Goal: Task Accomplishment & Management: Manage account settings

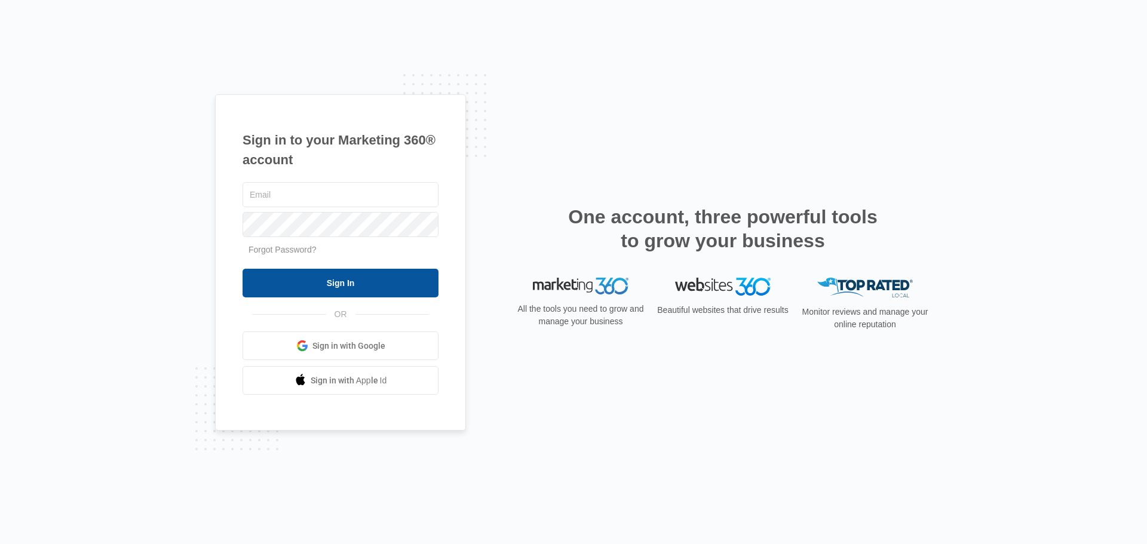
type input "amber@westernconstructionsystems.com"
click at [378, 287] on input "Sign In" at bounding box center [340, 283] width 196 height 29
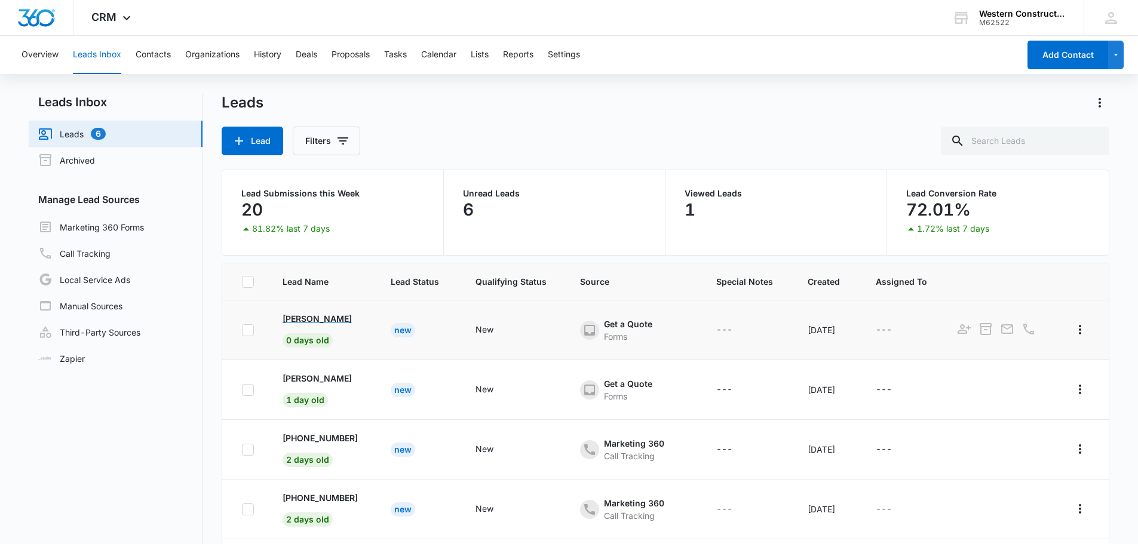
click at [314, 321] on p "[PERSON_NAME]" at bounding box center [316, 318] width 69 height 13
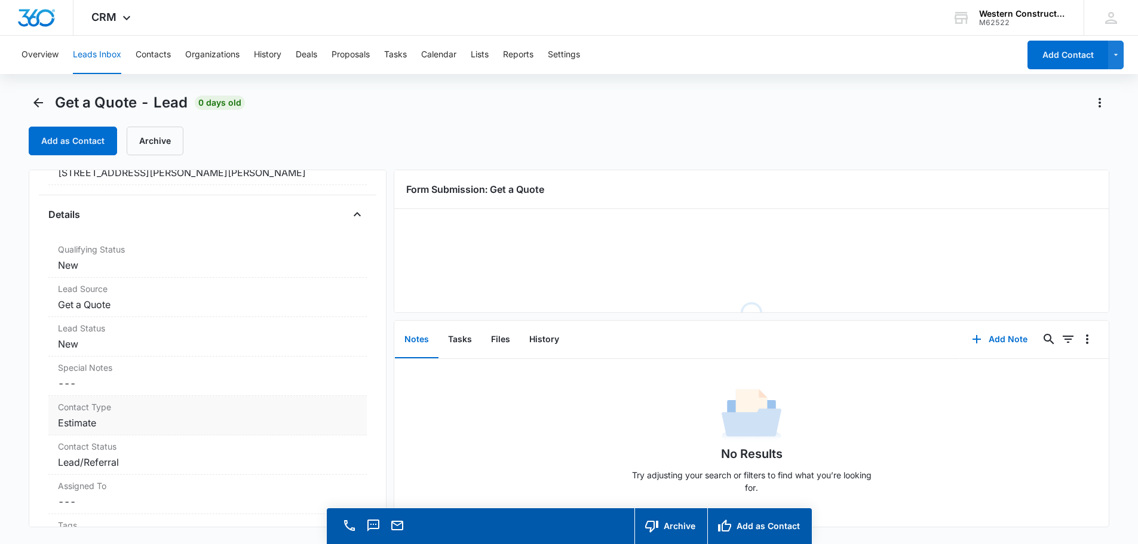
scroll to position [299, 0]
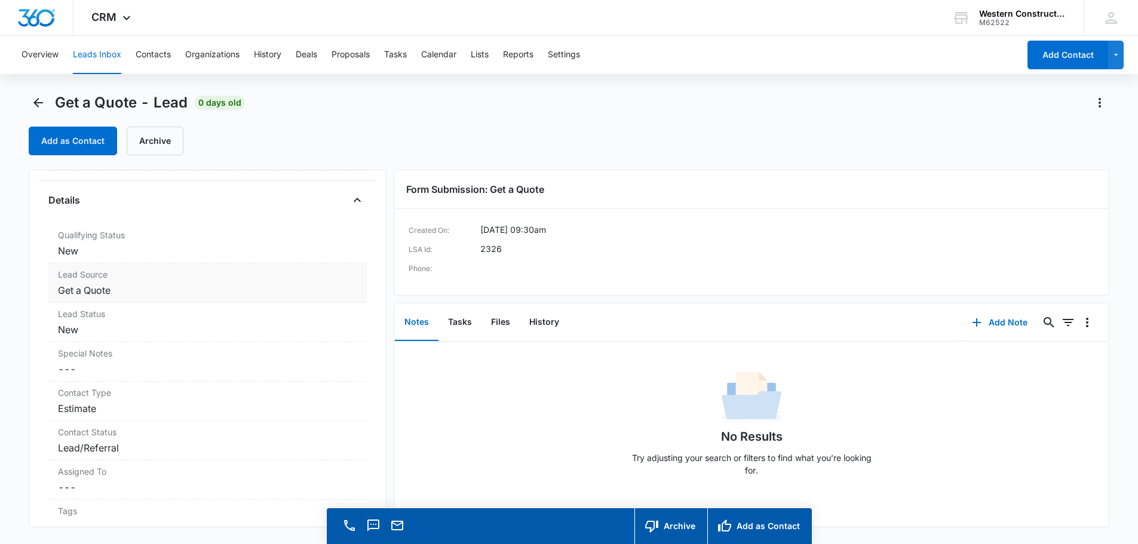
click at [229, 297] on div "Lead Source Get a Quote" at bounding box center [207, 282] width 318 height 39
click at [257, 287] on dd "Get a Quote" at bounding box center [207, 290] width 299 height 14
click at [318, 318] on dt "Lead Status" at bounding box center [207, 314] width 299 height 13
click at [285, 401] on dd "Cancel Save Changes Estimate" at bounding box center [207, 408] width 299 height 14
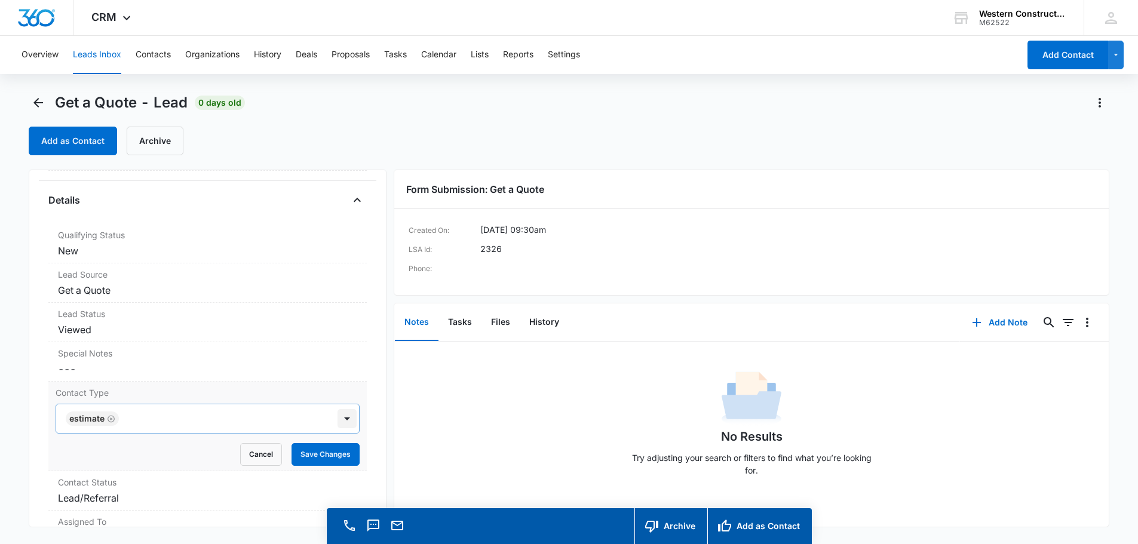
click at [337, 419] on div "Estimate" at bounding box center [208, 419] width 304 height 30
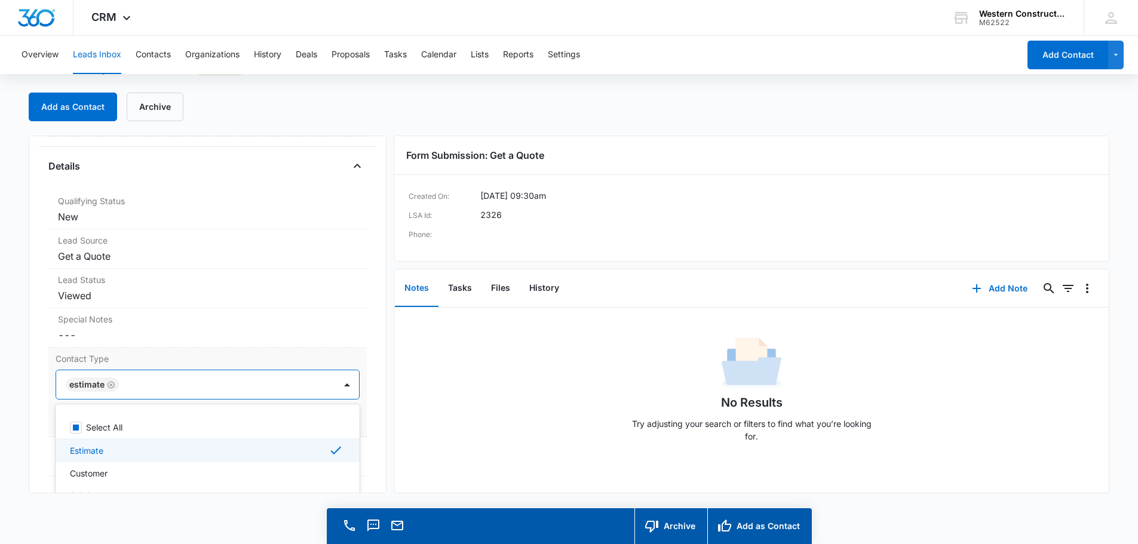
scroll to position [38, 0]
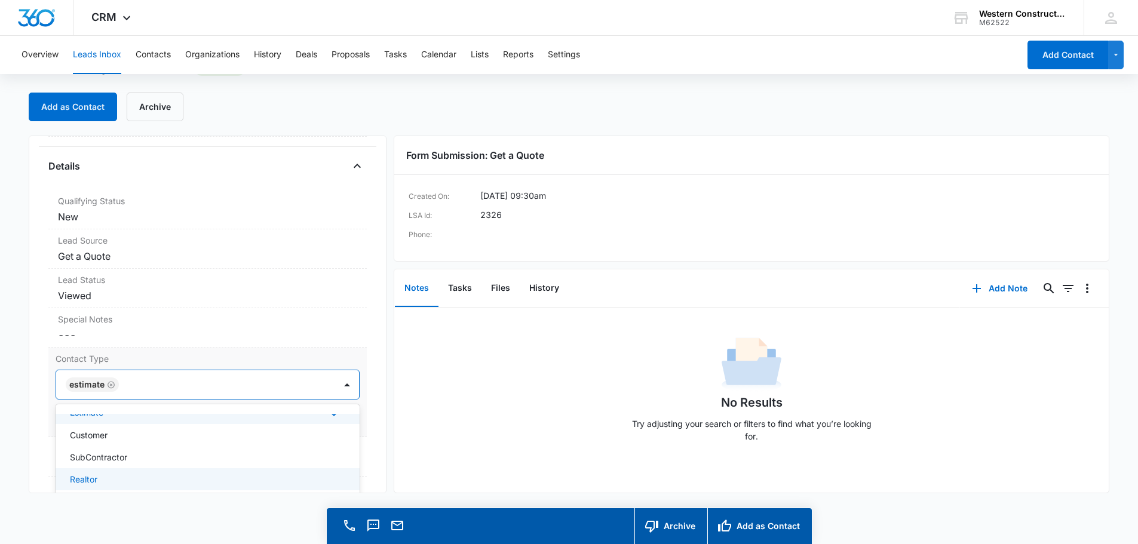
click at [108, 475] on div "Realtor" at bounding box center [206, 479] width 273 height 13
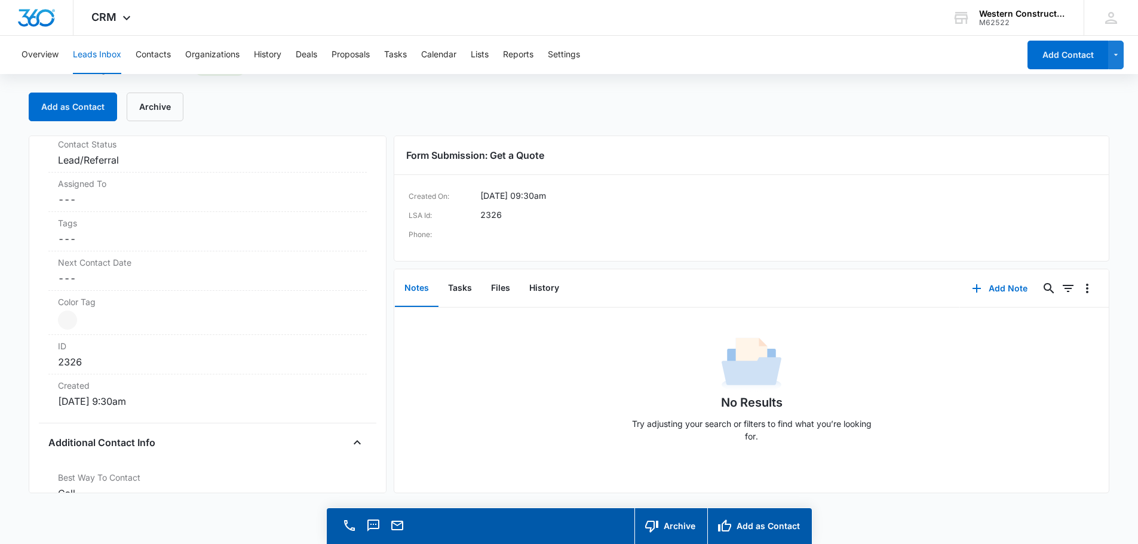
click at [366, 159] on div "Get a Quote Contact Info Name Cancel Save Changes [PERSON_NAME] Phone Cancel Sa…" at bounding box center [208, 315] width 358 height 358
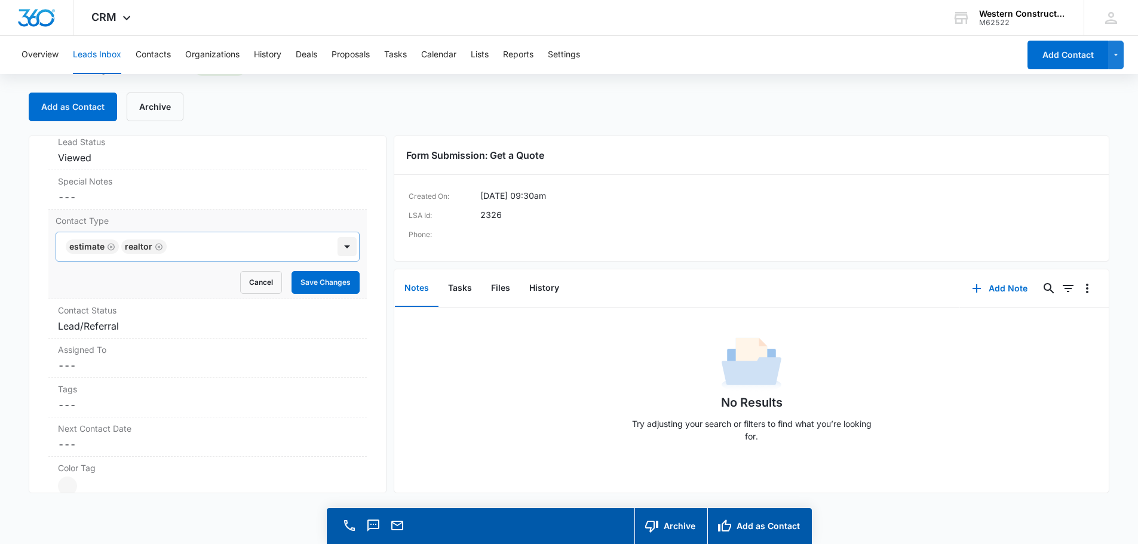
scroll to position [423, 0]
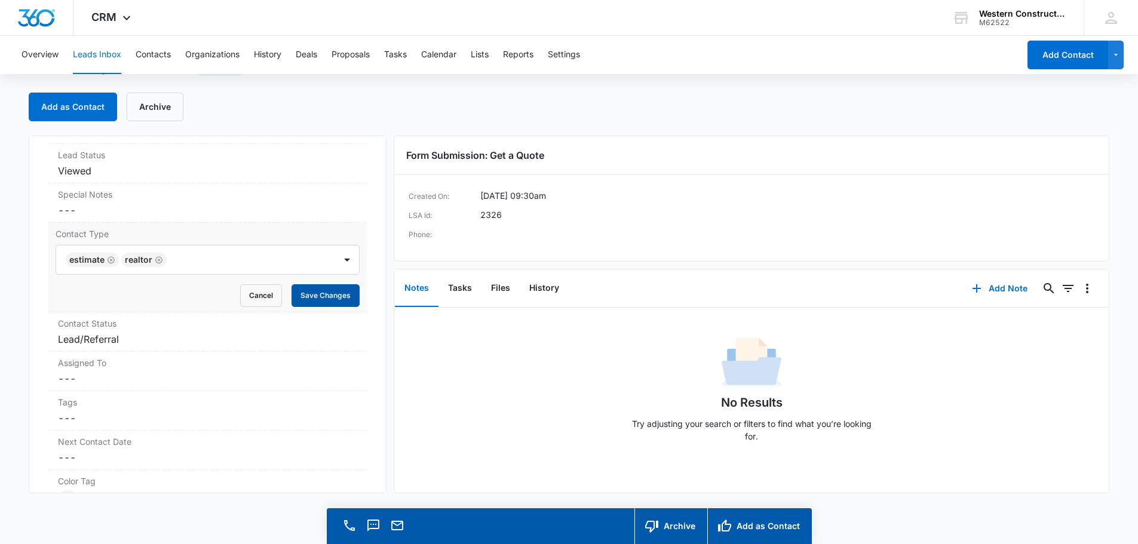
click at [319, 297] on button "Save Changes" at bounding box center [325, 295] width 68 height 23
click at [285, 334] on dd "Cancel Save Changes Lead/Referral" at bounding box center [207, 339] width 299 height 14
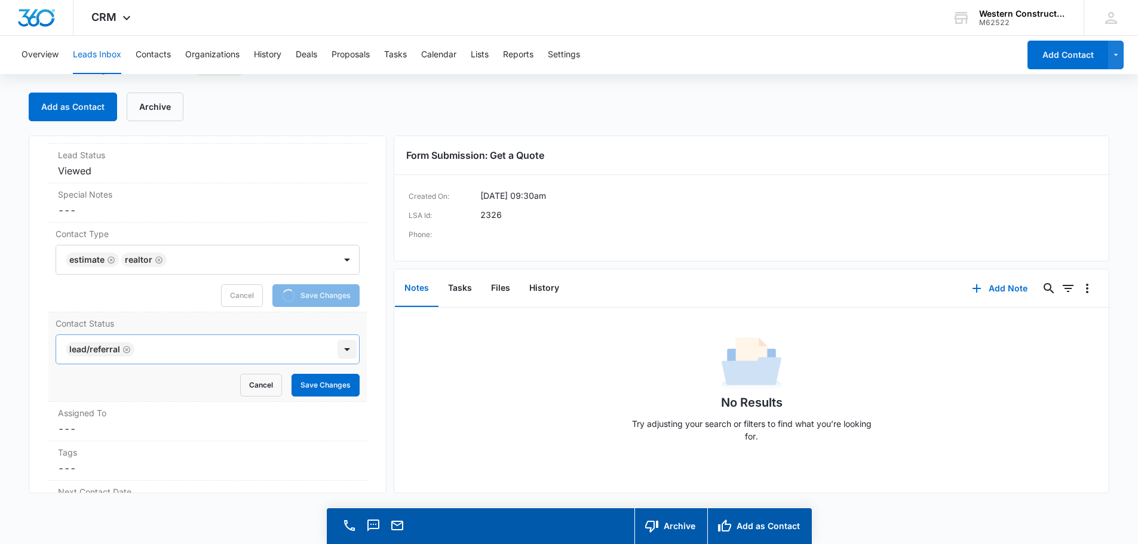
click at [341, 353] on div at bounding box center [346, 349] width 19 height 19
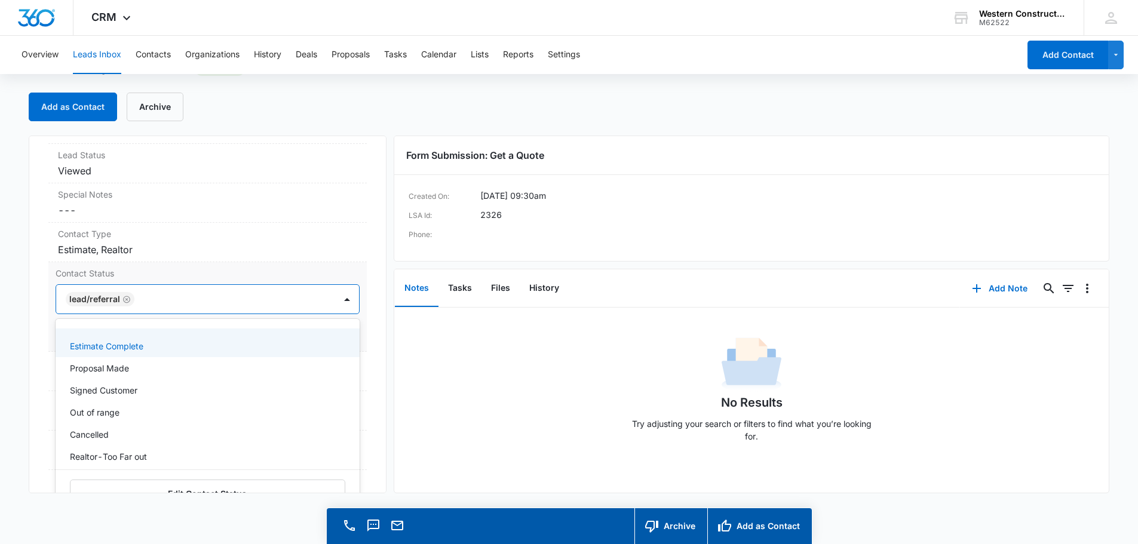
scroll to position [60, 0]
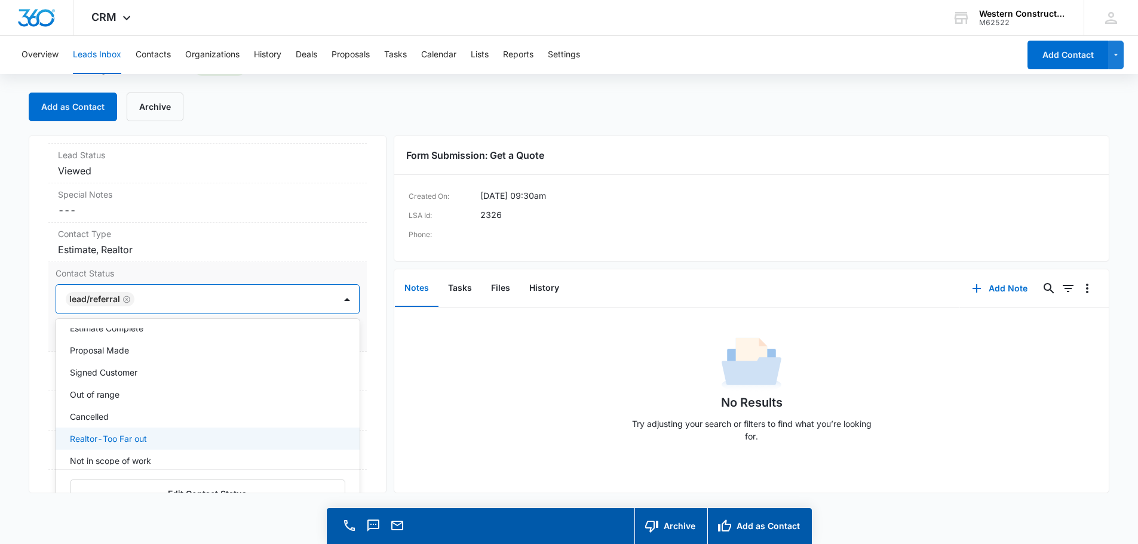
click at [137, 441] on p "Realtor-Too Far out" at bounding box center [108, 438] width 77 height 13
click at [376, 357] on div "Get a Quote Contact Info Name Cancel Save Changes [PERSON_NAME] Phone Cancel Sa…" at bounding box center [208, 315] width 358 height 358
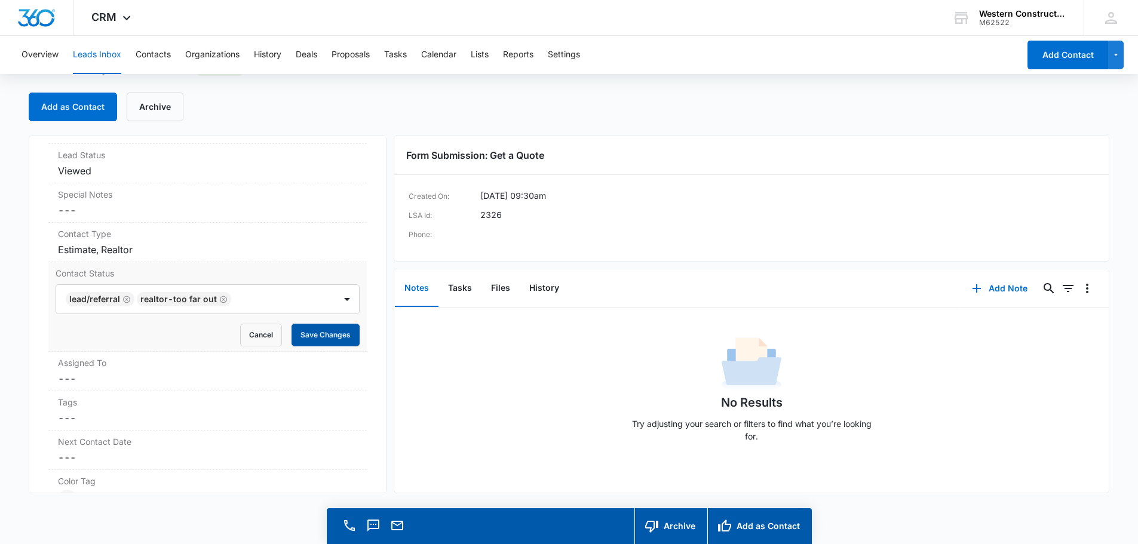
click at [322, 335] on button "Save Changes" at bounding box center [325, 335] width 68 height 23
click at [61, 106] on button "Add as Contact" at bounding box center [73, 107] width 88 height 29
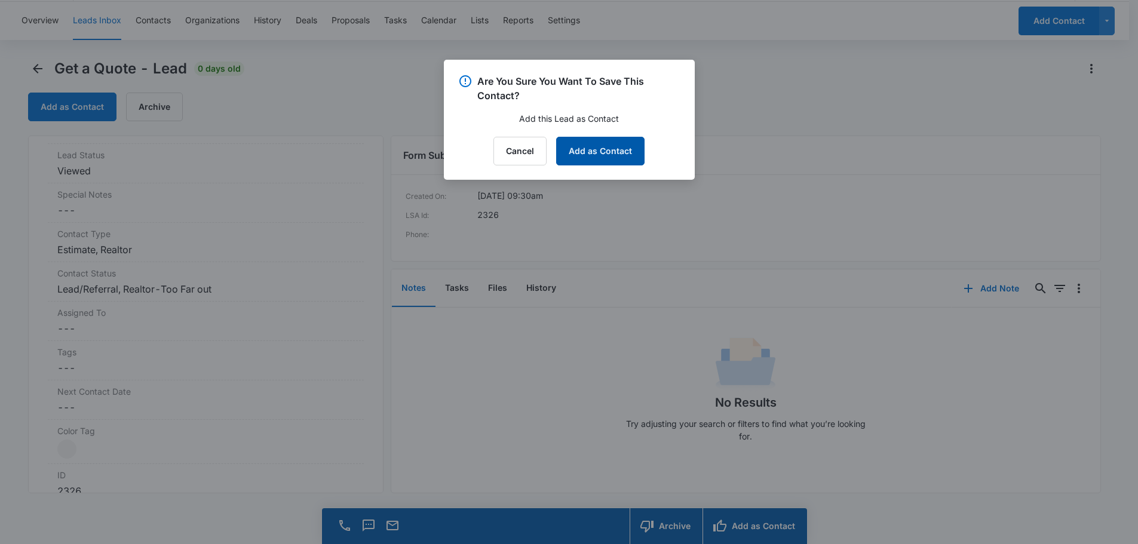
click at [609, 156] on button "Add as Contact" at bounding box center [600, 151] width 88 height 29
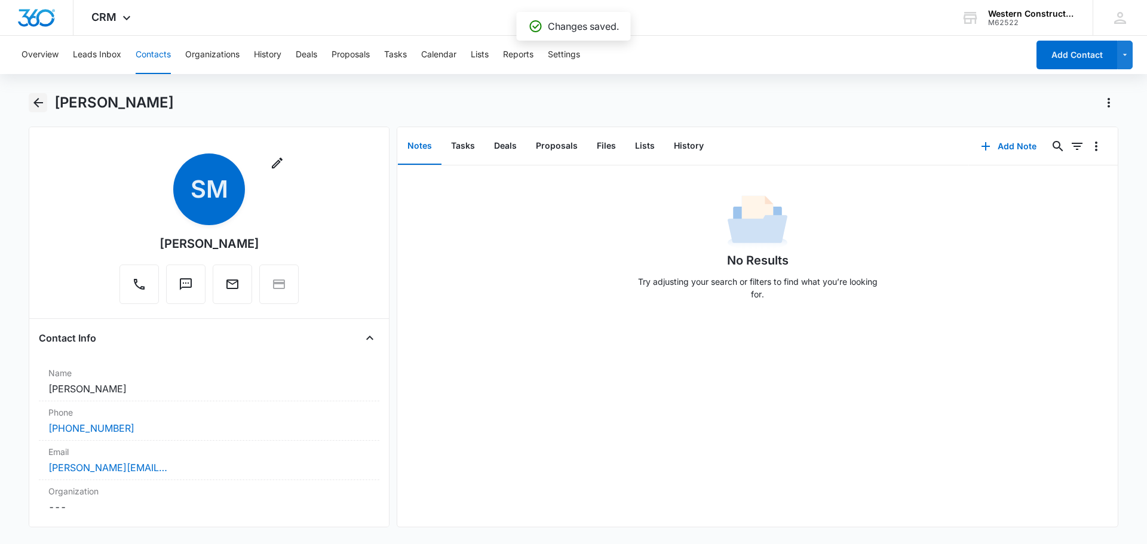
click at [36, 105] on icon "Back" at bounding box center [38, 103] width 10 height 10
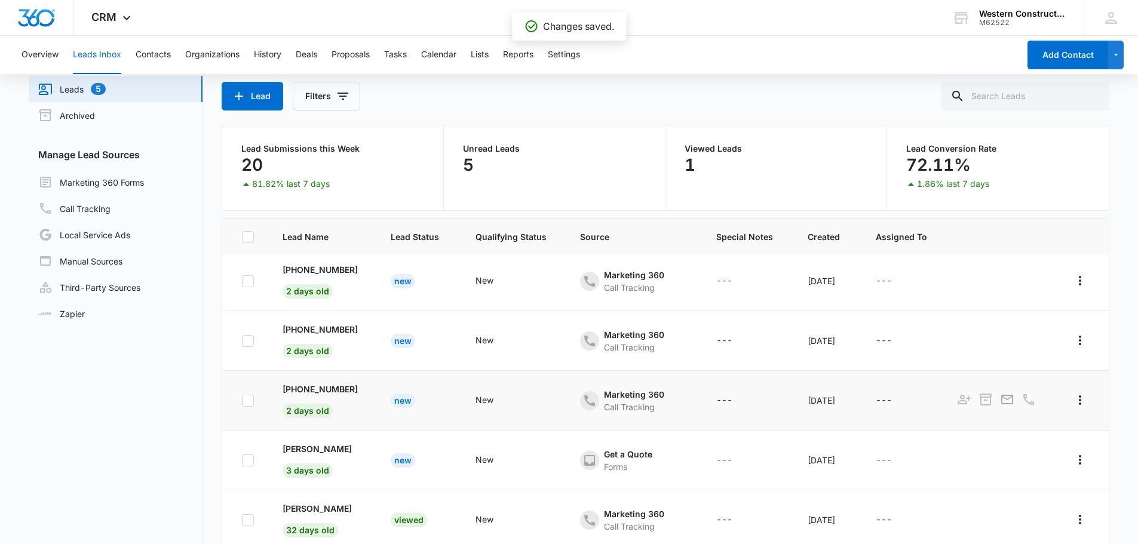
scroll to position [92, 0]
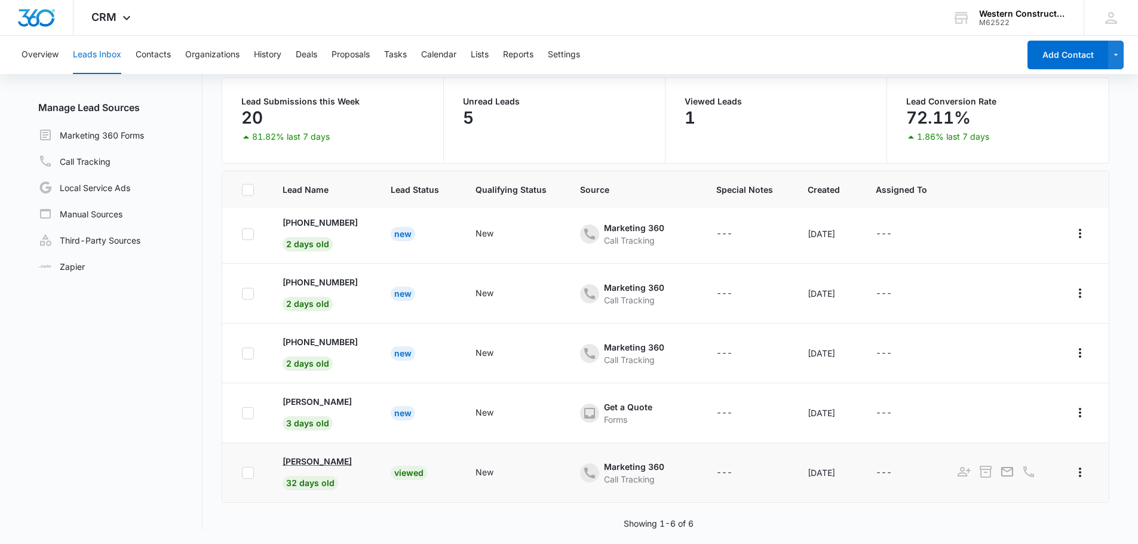
click at [322, 455] on p "[PERSON_NAME]" at bounding box center [316, 461] width 69 height 13
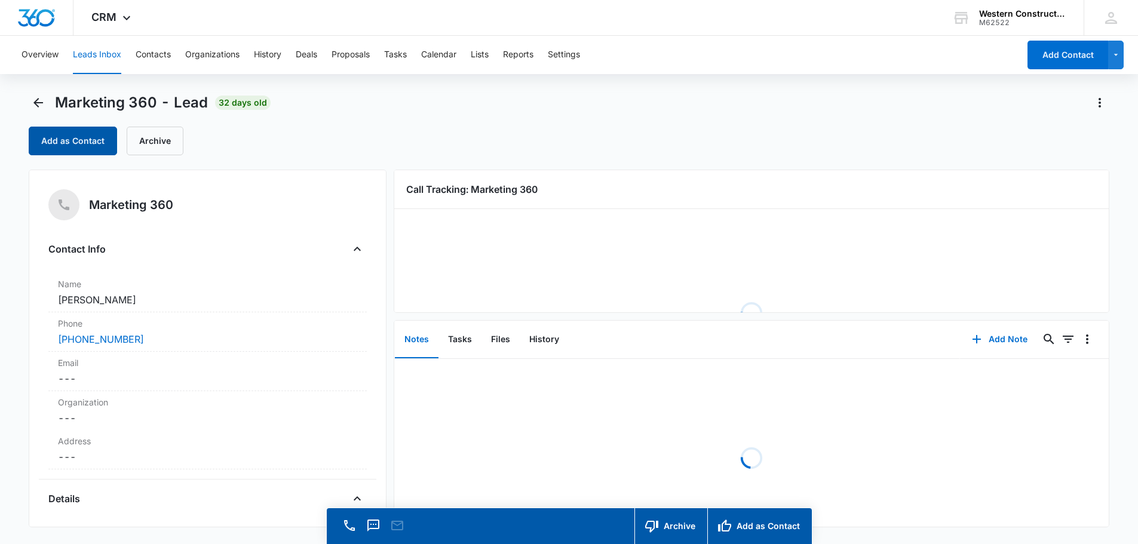
click at [102, 140] on button "Add as Contact" at bounding box center [73, 141] width 88 height 29
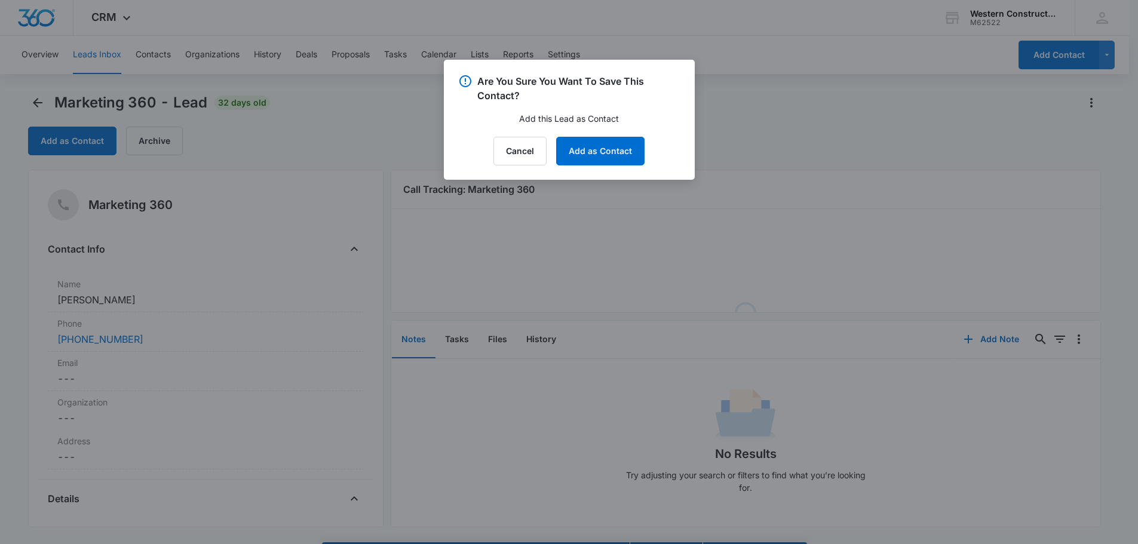
drag, startPoint x: 644, startPoint y: 152, endPoint x: 416, endPoint y: 116, distance: 230.9
click at [644, 152] on div "Cancel Add as Contact" at bounding box center [569, 151] width 222 height 29
drag, startPoint x: 609, startPoint y: 155, endPoint x: 592, endPoint y: 150, distance: 16.8
click at [610, 156] on button "Add as Contact" at bounding box center [600, 151] width 88 height 29
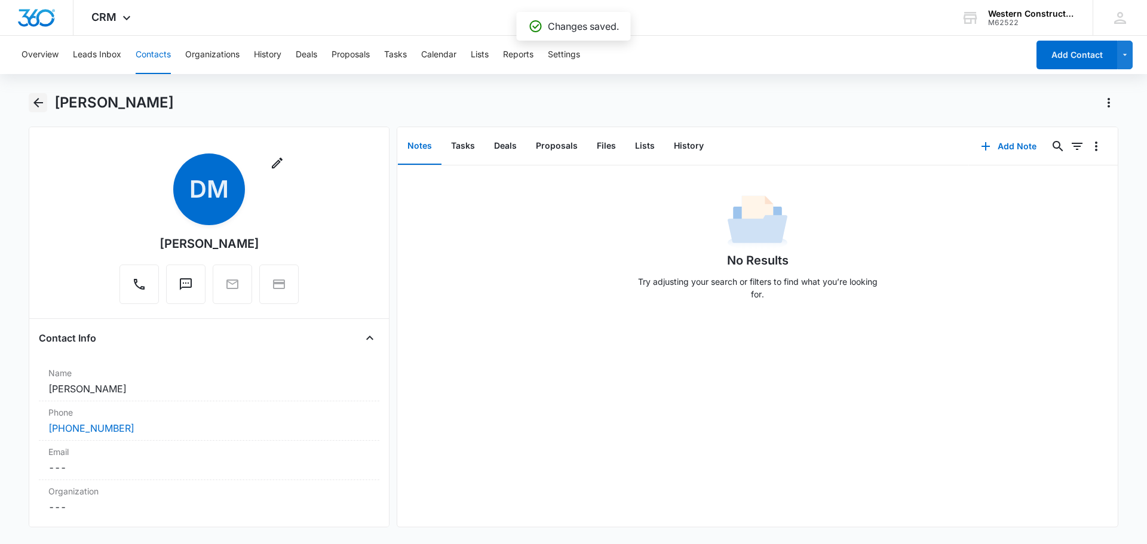
click at [41, 105] on icon "Back" at bounding box center [38, 103] width 14 height 14
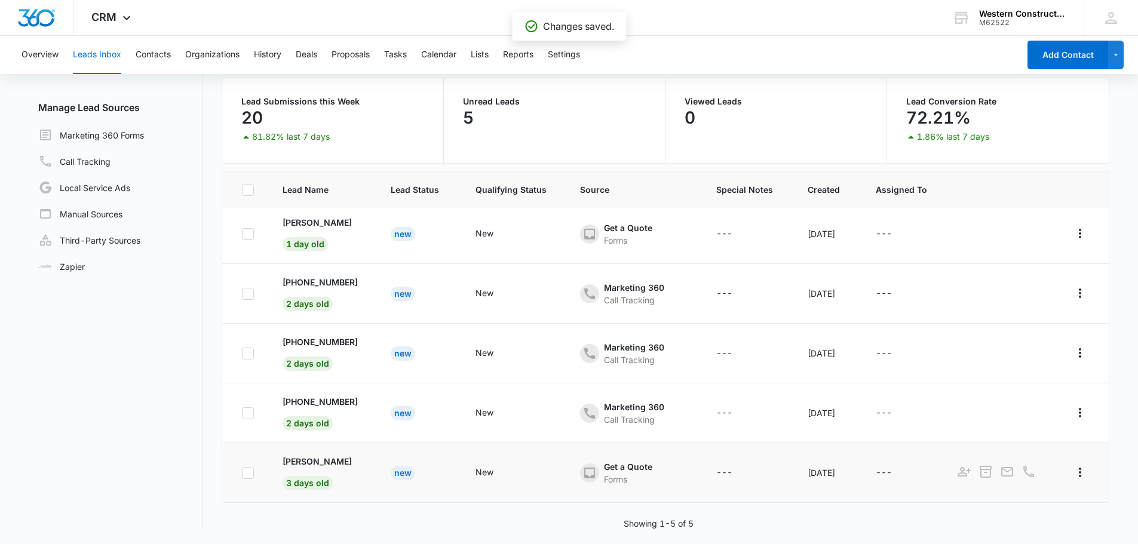
scroll to position [4, 0]
click at [311, 458] on p "[PERSON_NAME]" at bounding box center [316, 461] width 69 height 13
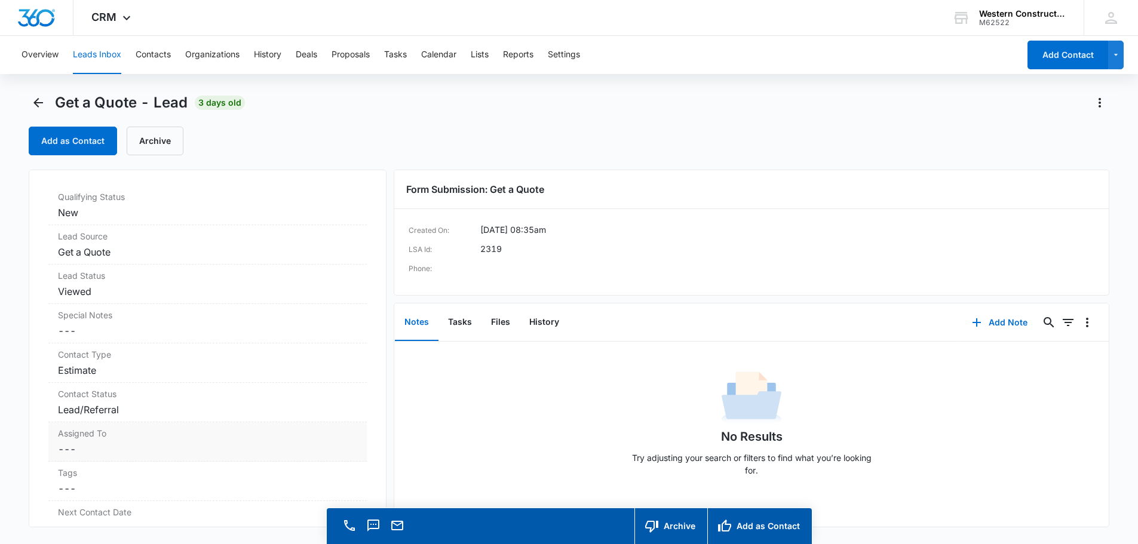
scroll to position [358, 0]
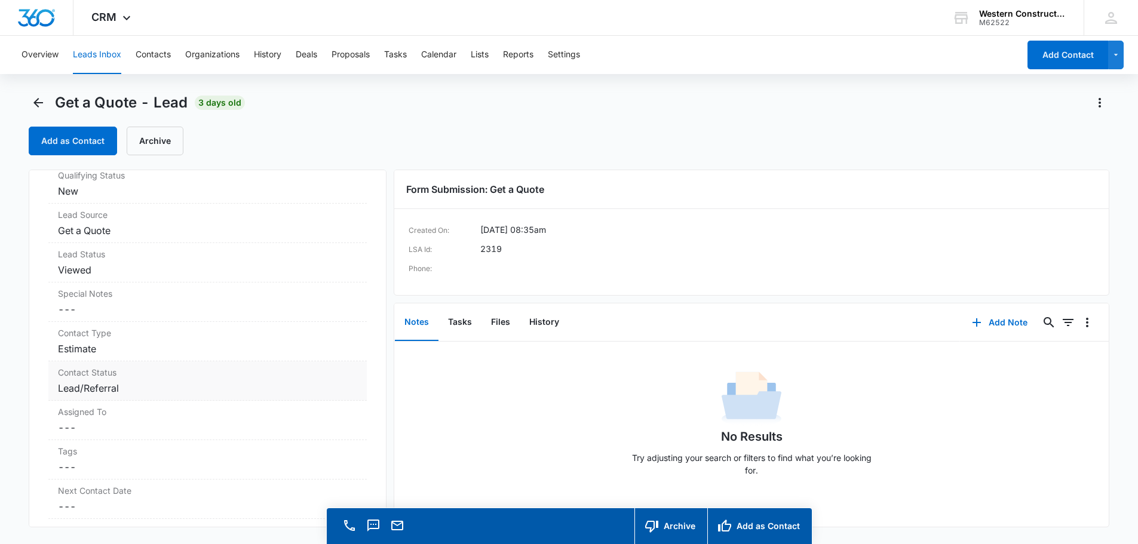
click at [239, 379] on label "Contact Status" at bounding box center [207, 372] width 299 height 13
click at [341, 411] on div "Lead/Referral" at bounding box center [208, 398] width 304 height 30
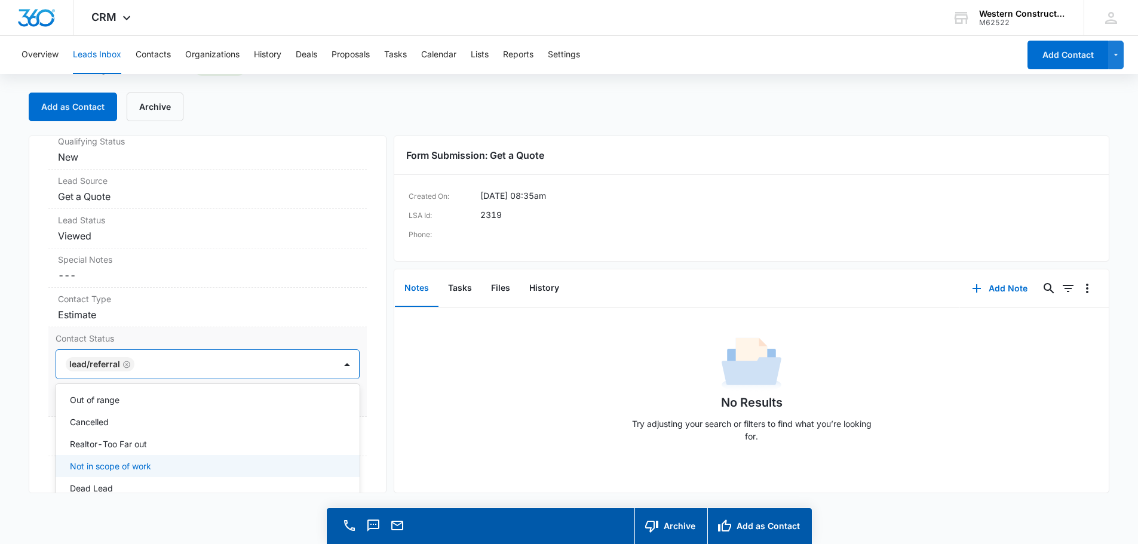
scroll to position [165, 0]
click at [105, 449] on p "Dead Lead" at bounding box center [91, 443] width 43 height 13
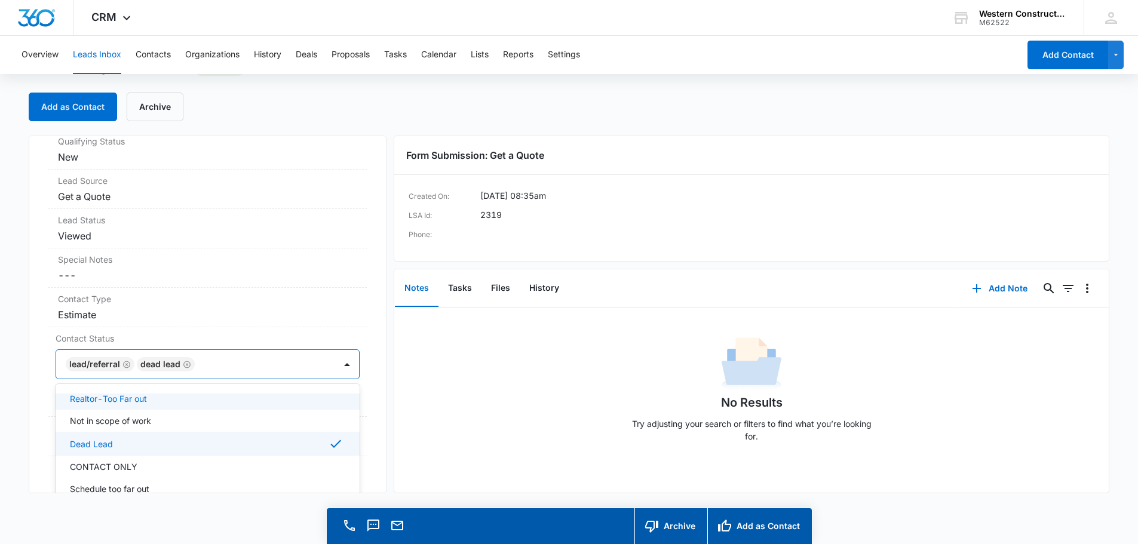
scroll to position [662, 0]
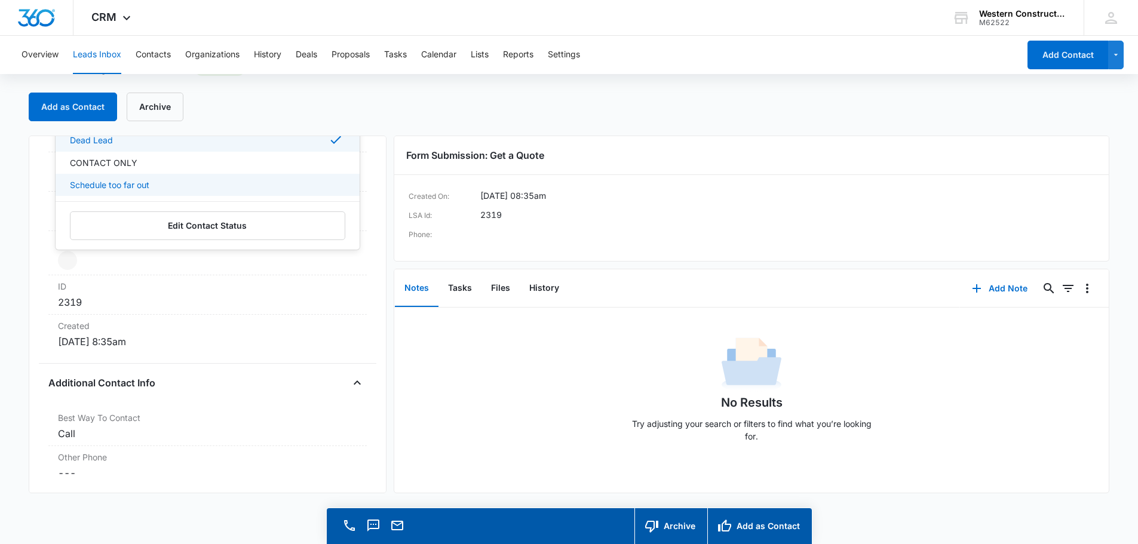
click at [369, 182] on div "Get a Quote Contact Info Name Cancel Save Changes [PERSON_NAME] Phone Cancel Sa…" at bounding box center [208, 315] width 358 height 358
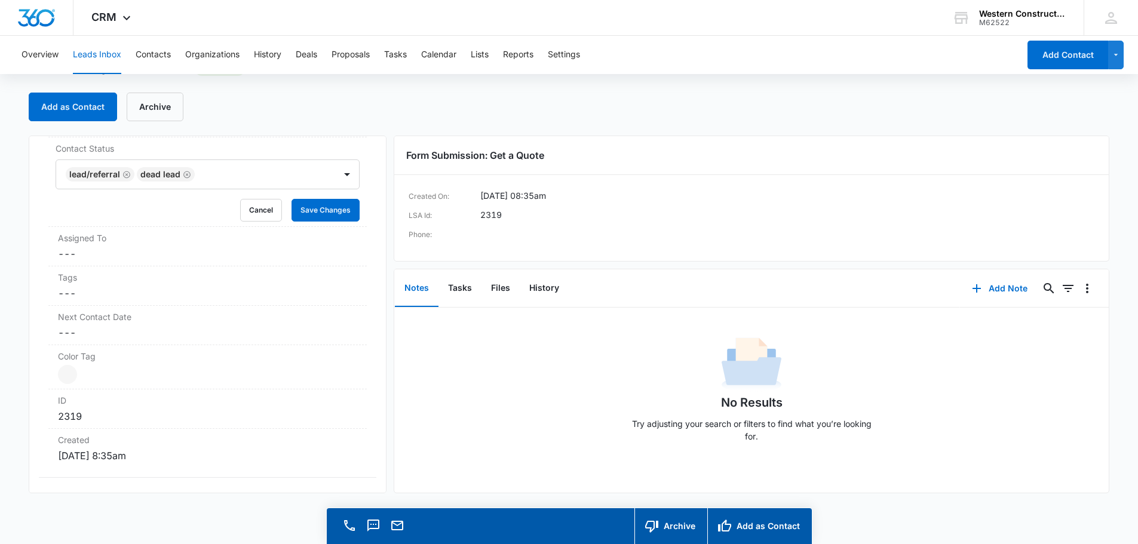
scroll to position [543, 0]
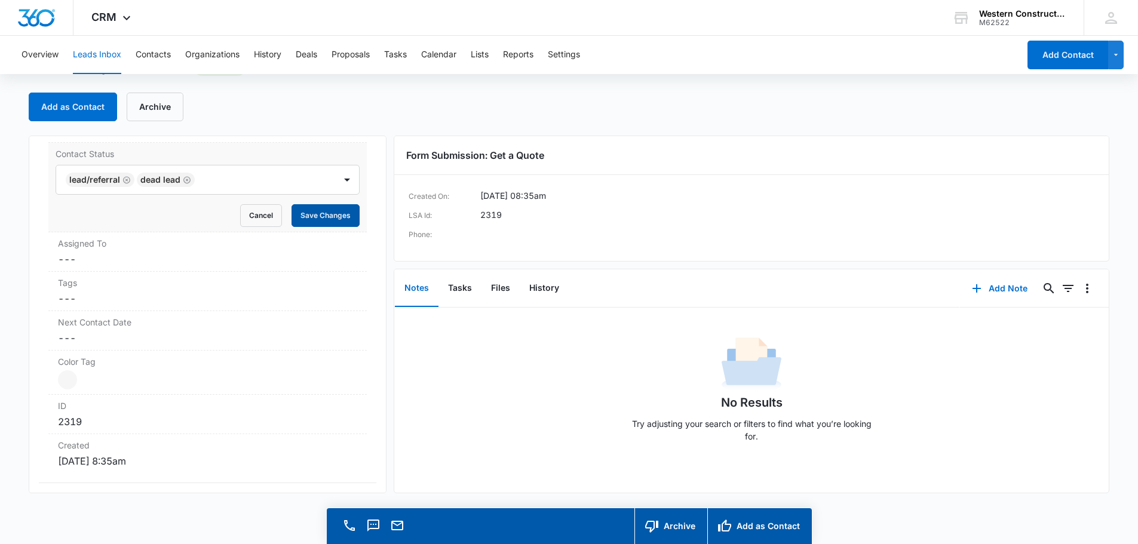
click at [330, 227] on button "Save Changes" at bounding box center [325, 215] width 68 height 23
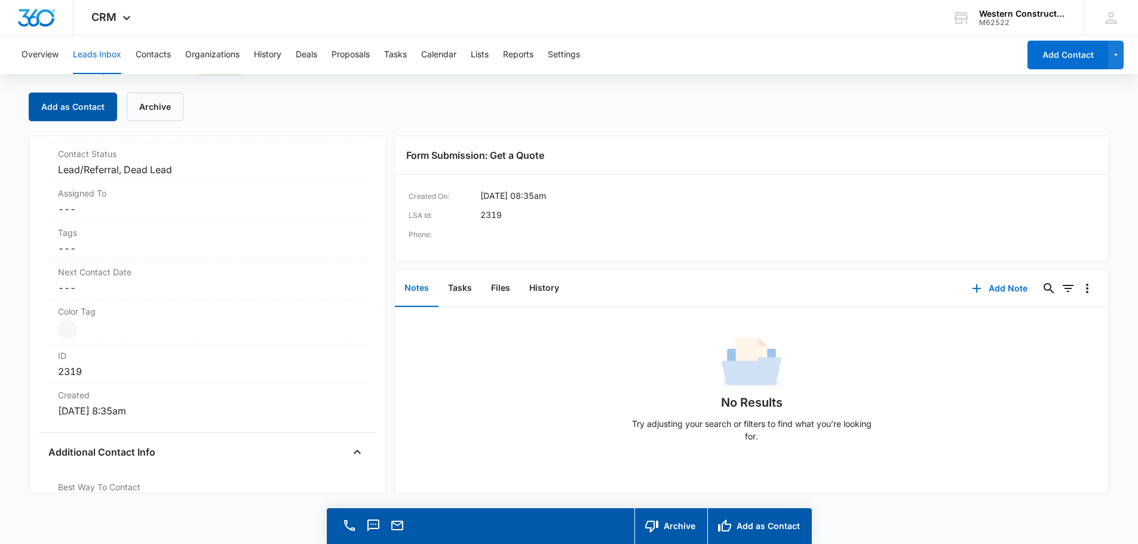
click at [93, 109] on button "Add as Contact" at bounding box center [73, 107] width 88 height 29
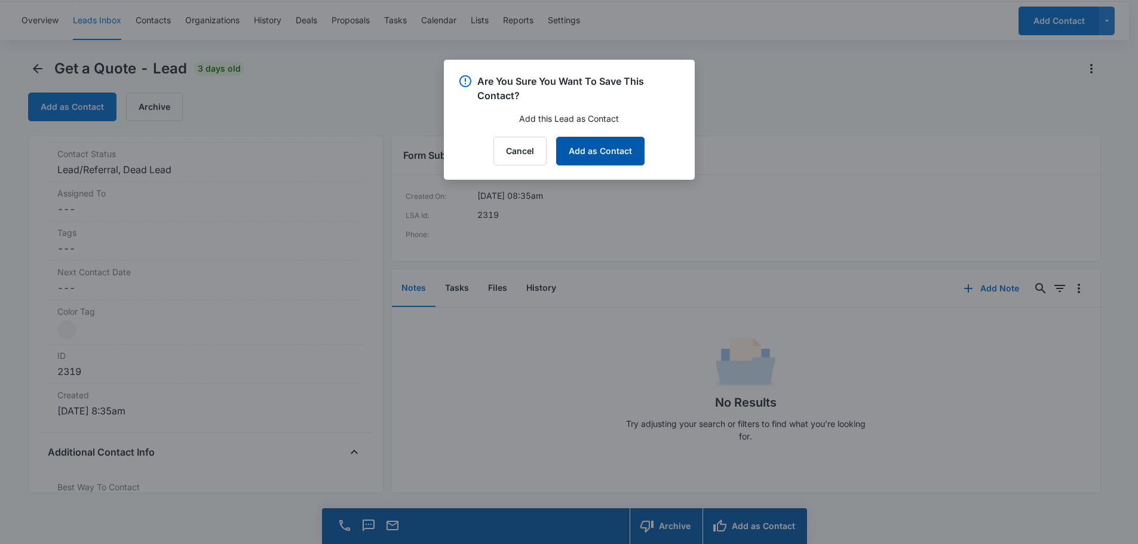
click at [575, 156] on button "Add as Contact" at bounding box center [600, 151] width 88 height 29
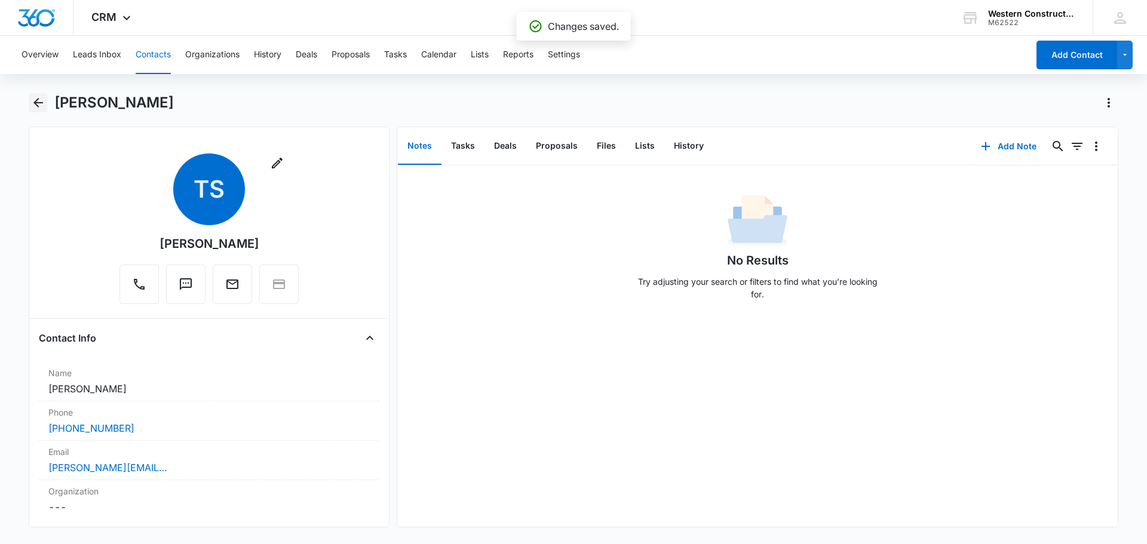
click at [47, 97] on button "Back" at bounding box center [38, 102] width 19 height 19
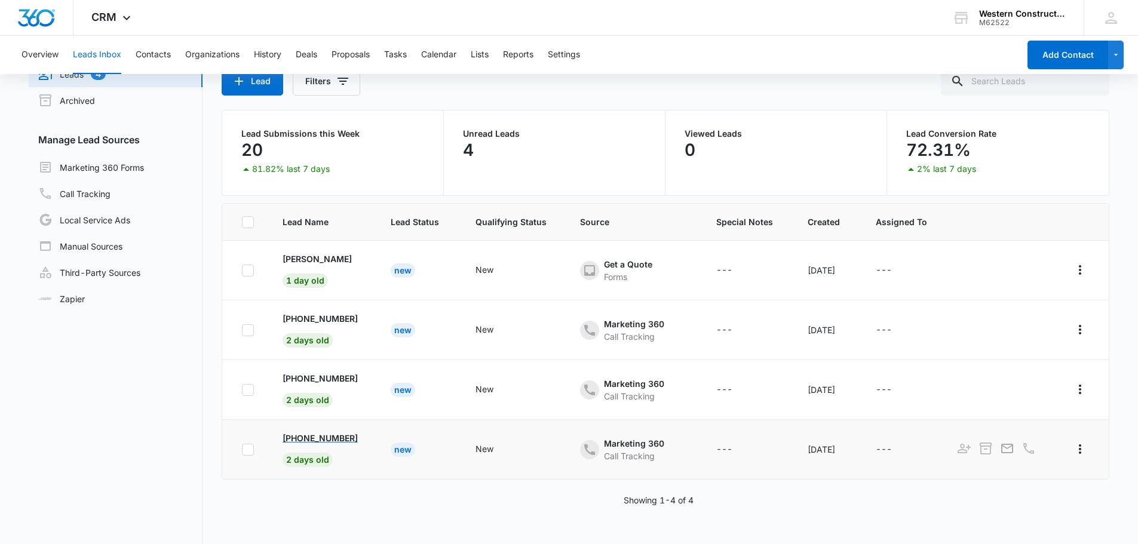
click at [311, 443] on p "[PHONE_NUMBER]" at bounding box center [319, 438] width 75 height 13
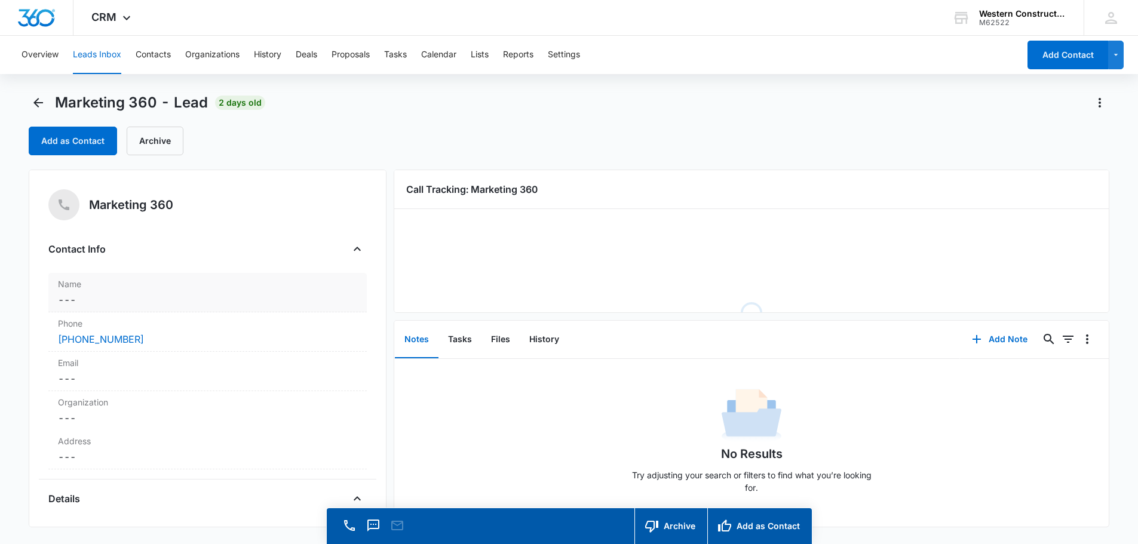
click at [96, 311] on div "Name Cancel Save Changes ---" at bounding box center [207, 292] width 318 height 39
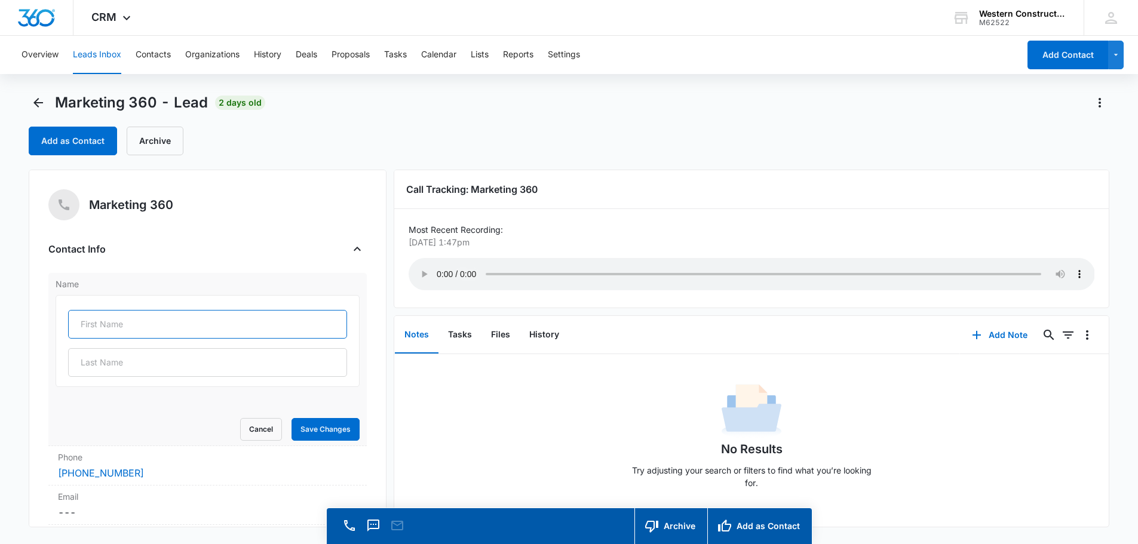
click at [97, 318] on input "text" at bounding box center [207, 324] width 279 height 29
click at [130, 328] on input "[PERSON_NAME]" at bounding box center [207, 324] width 279 height 29
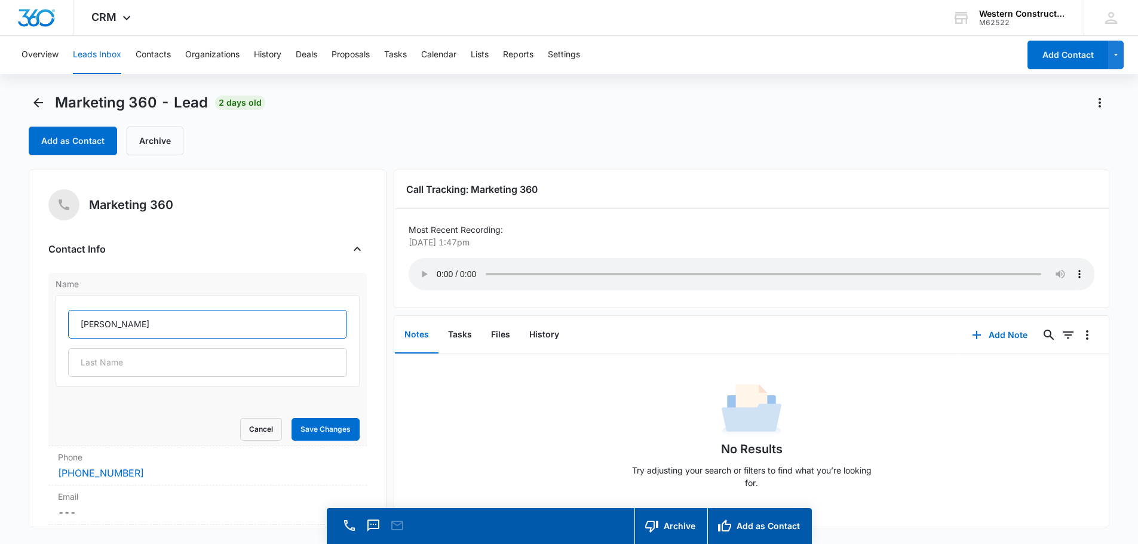
click at [130, 328] on input "[PERSON_NAME]" at bounding box center [207, 324] width 279 height 29
type input "[PERSON_NAME]"
type input "Dau"
click at [325, 423] on button "Save Changes" at bounding box center [325, 429] width 68 height 23
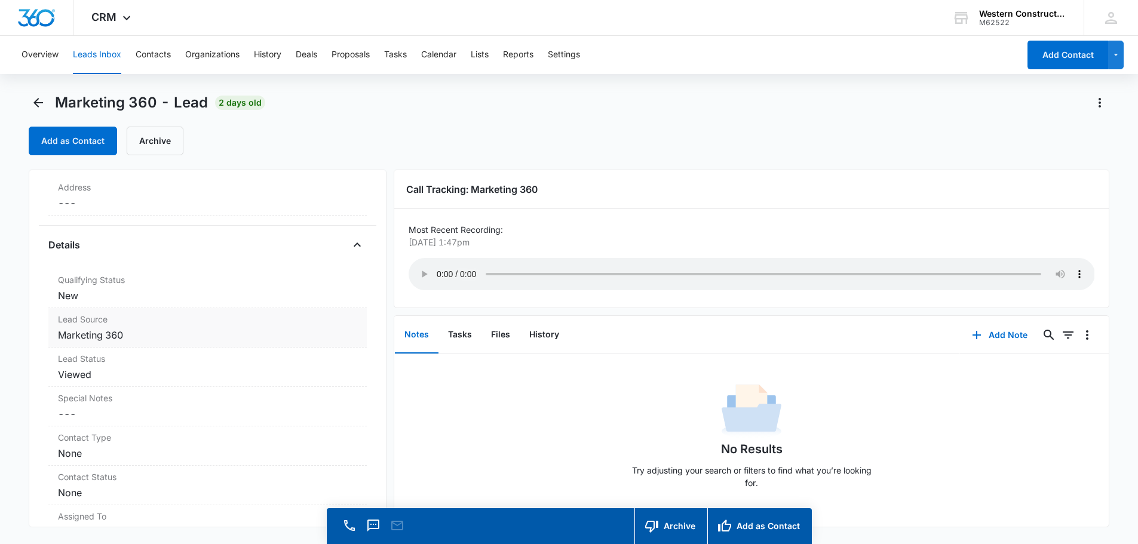
scroll to position [276, 0]
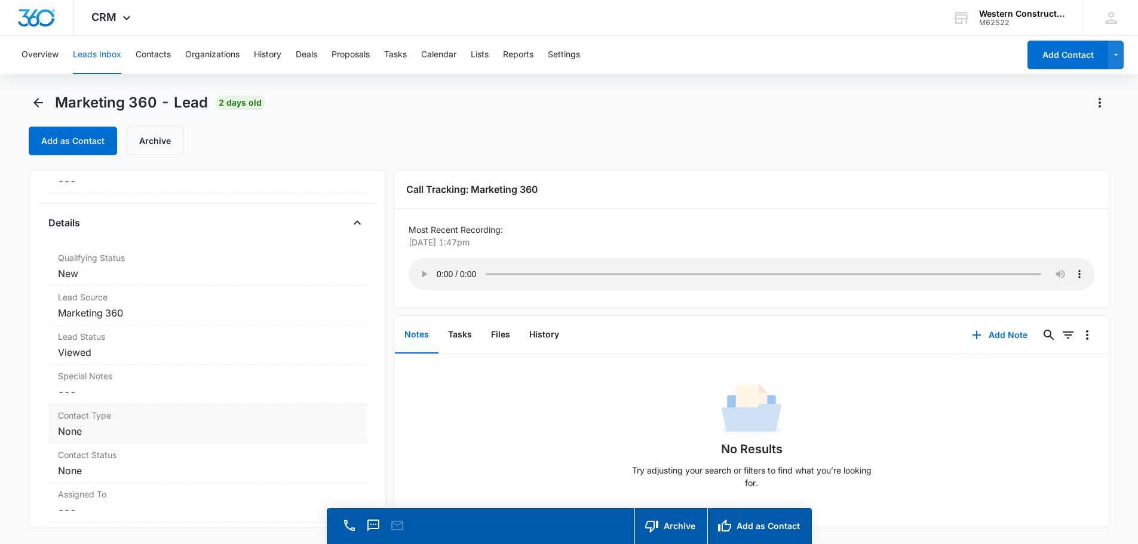
click at [207, 432] on dd "Cancel Save Changes None" at bounding box center [207, 431] width 299 height 14
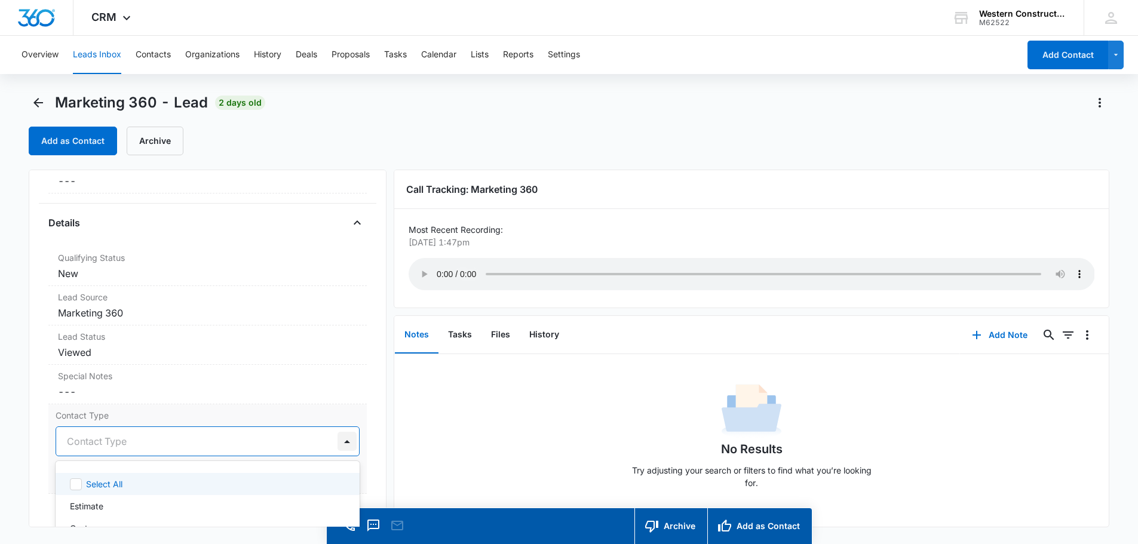
scroll to position [34, 0]
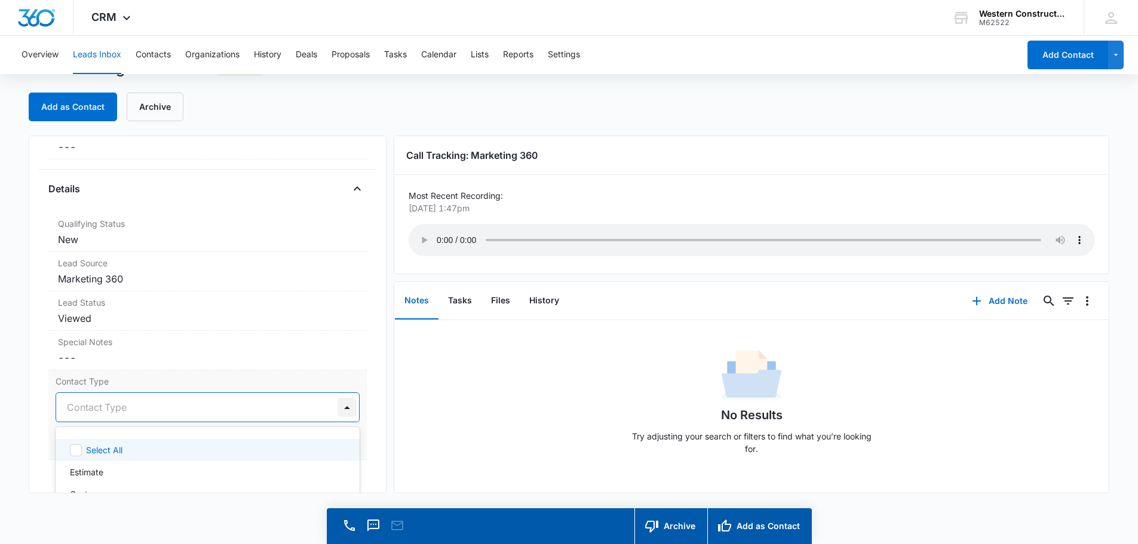
click at [343, 422] on div "6 results available. Use Up and Down to choose options, press Enter to select t…" at bounding box center [208, 407] width 304 height 30
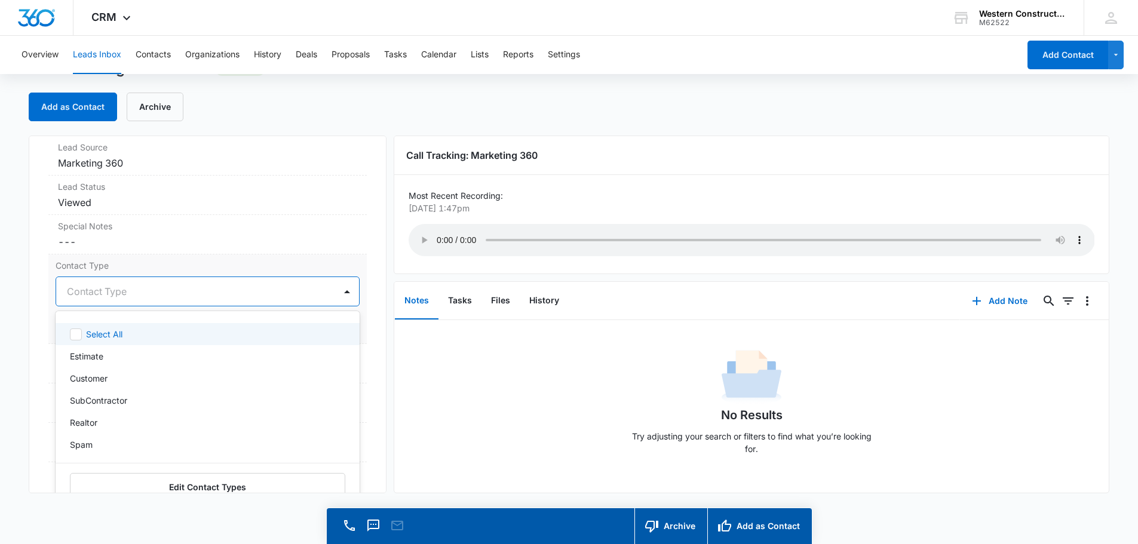
scroll to position [395, 0]
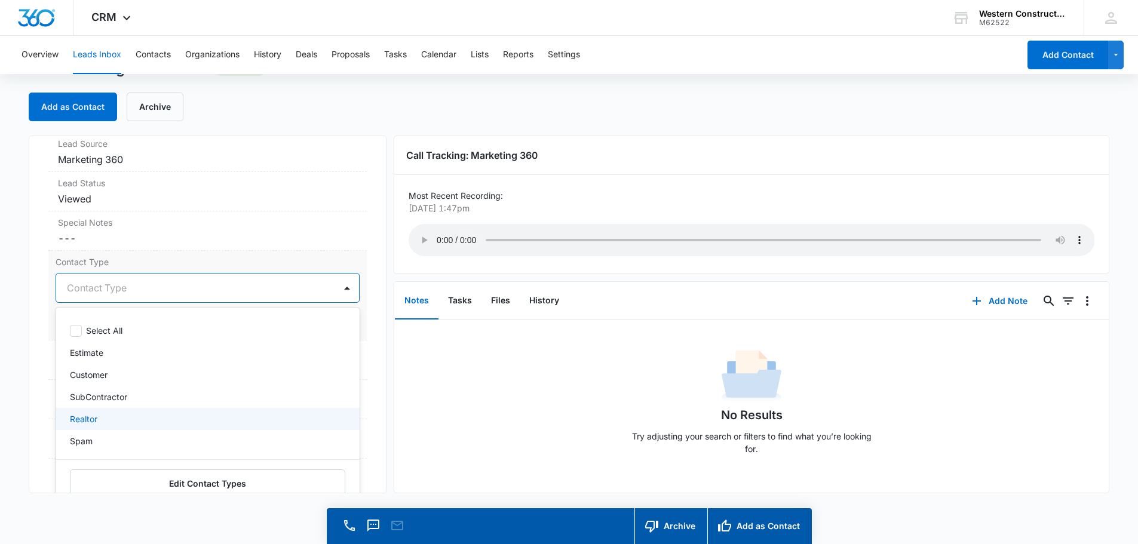
click at [101, 419] on div "Realtor" at bounding box center [206, 419] width 273 height 13
click at [364, 385] on div "Marketing 360 Contact Info Name Cancel Save Changes [PERSON_NAME] Phone Cancel …" at bounding box center [208, 315] width 358 height 358
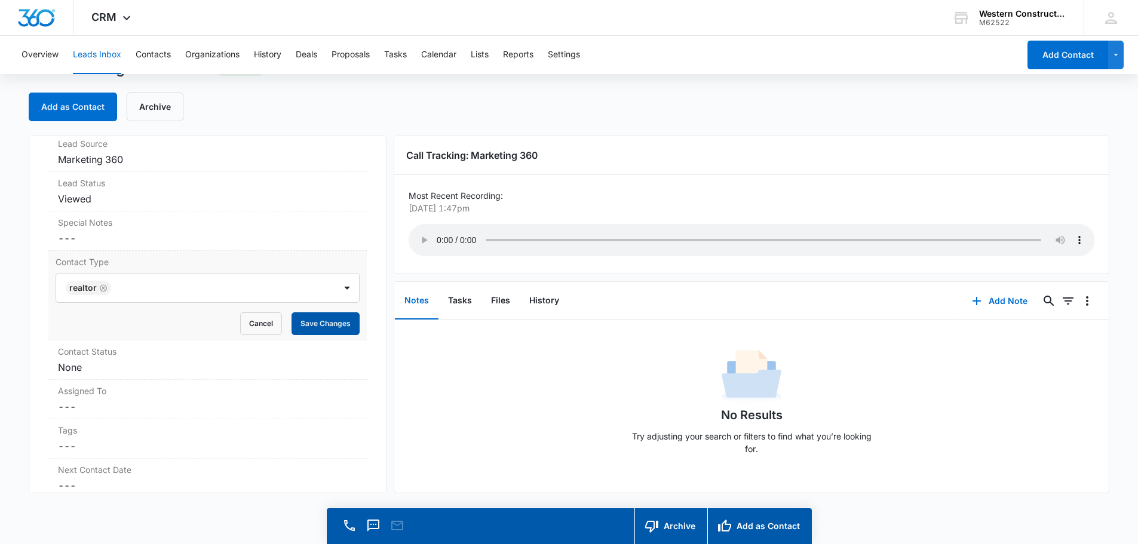
click at [334, 324] on button "Save Changes" at bounding box center [325, 323] width 68 height 23
drag, startPoint x: 213, startPoint y: 370, endPoint x: 231, endPoint y: 370, distance: 17.9
click at [216, 370] on dd "Cancel Save Changes None" at bounding box center [207, 367] width 299 height 14
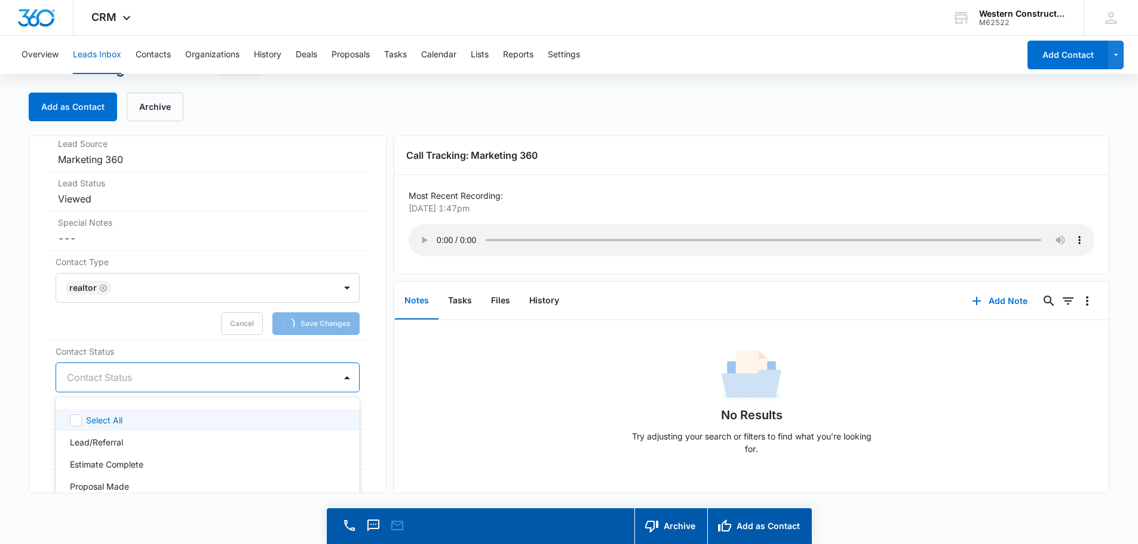
click at [337, 381] on div at bounding box center [346, 377] width 19 height 19
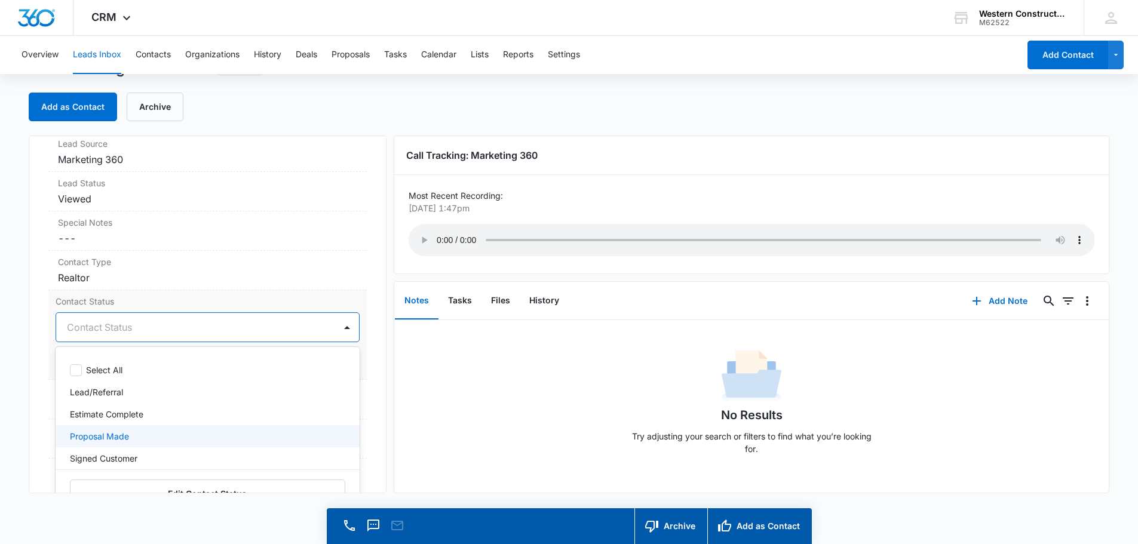
scroll to position [119, 0]
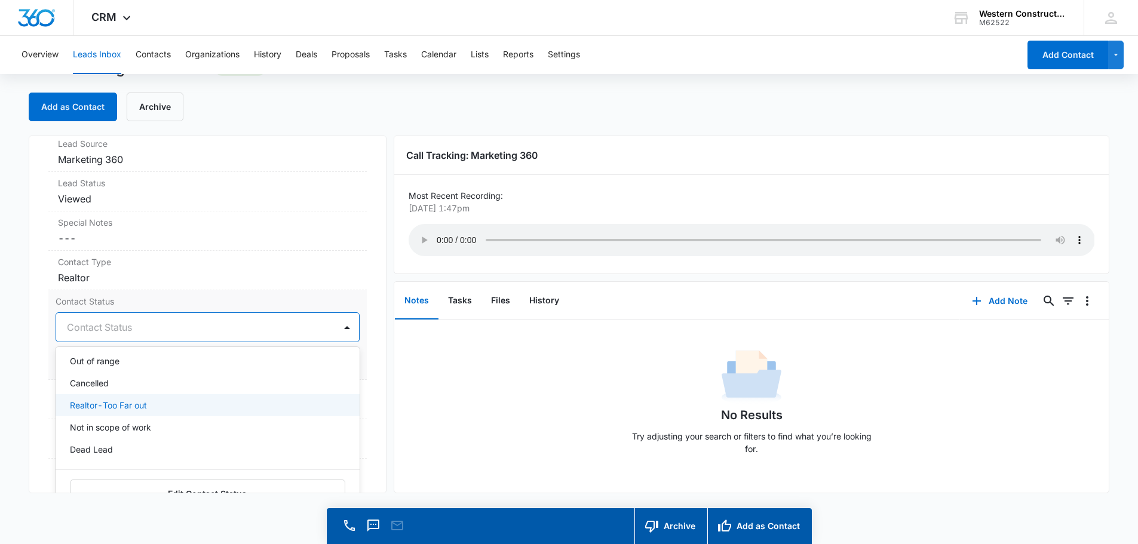
click at [138, 407] on p "Realtor-Too Far out" at bounding box center [108, 405] width 77 height 13
click at [369, 358] on div "Marketing 360 Contact Info Name Cancel Save Changes [PERSON_NAME] Phone Cancel …" at bounding box center [208, 315] width 358 height 358
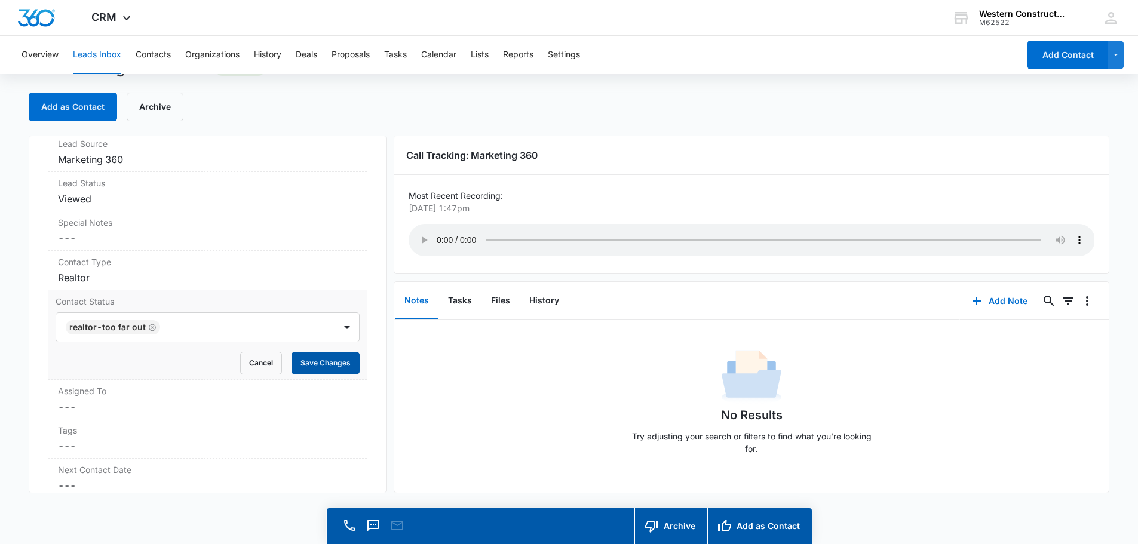
click at [328, 364] on button "Save Changes" at bounding box center [325, 363] width 68 height 23
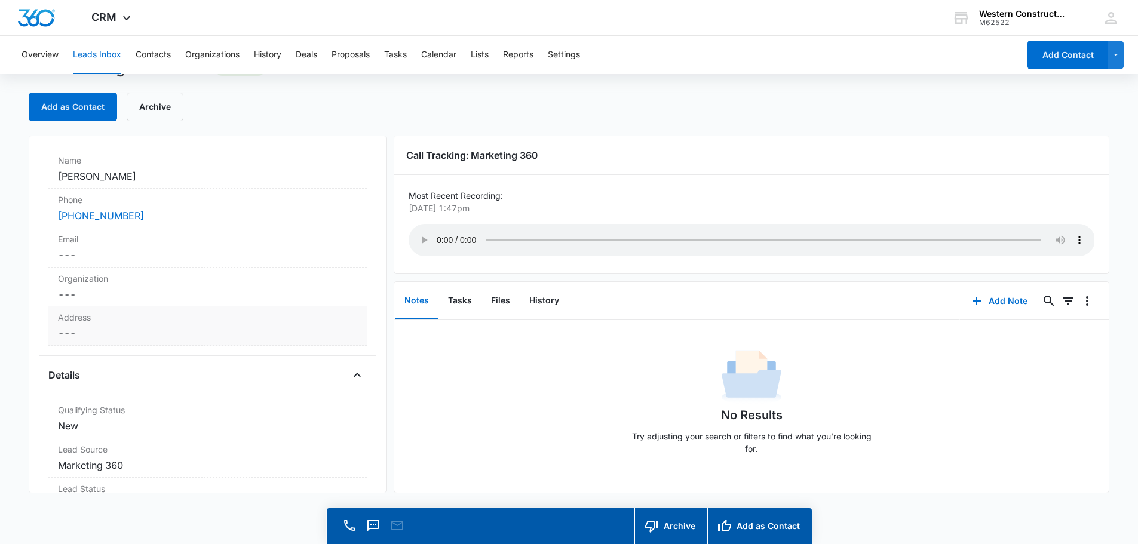
scroll to position [0, 0]
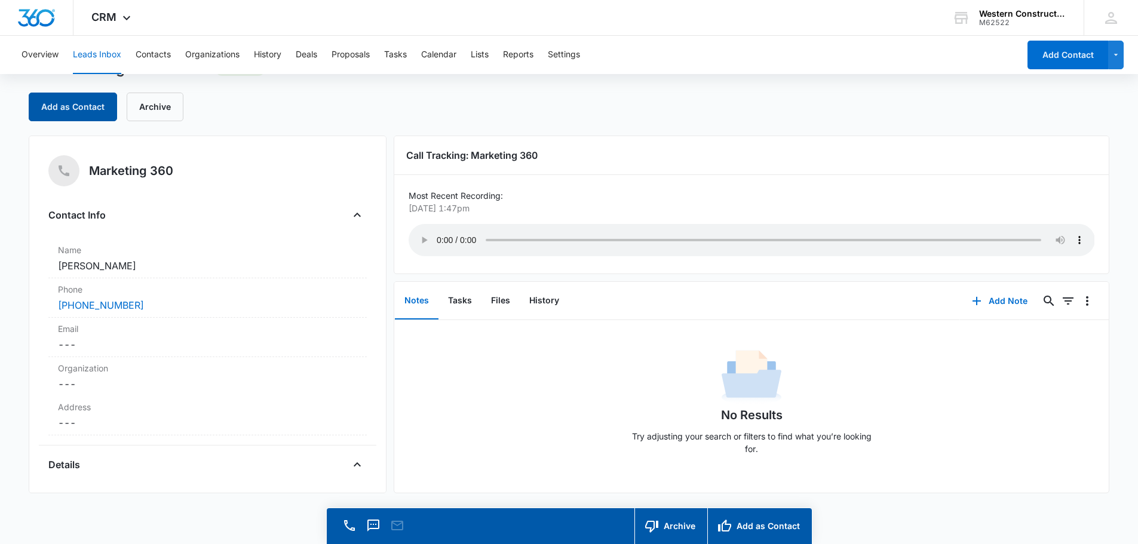
click at [94, 116] on button "Add as Contact" at bounding box center [73, 107] width 88 height 29
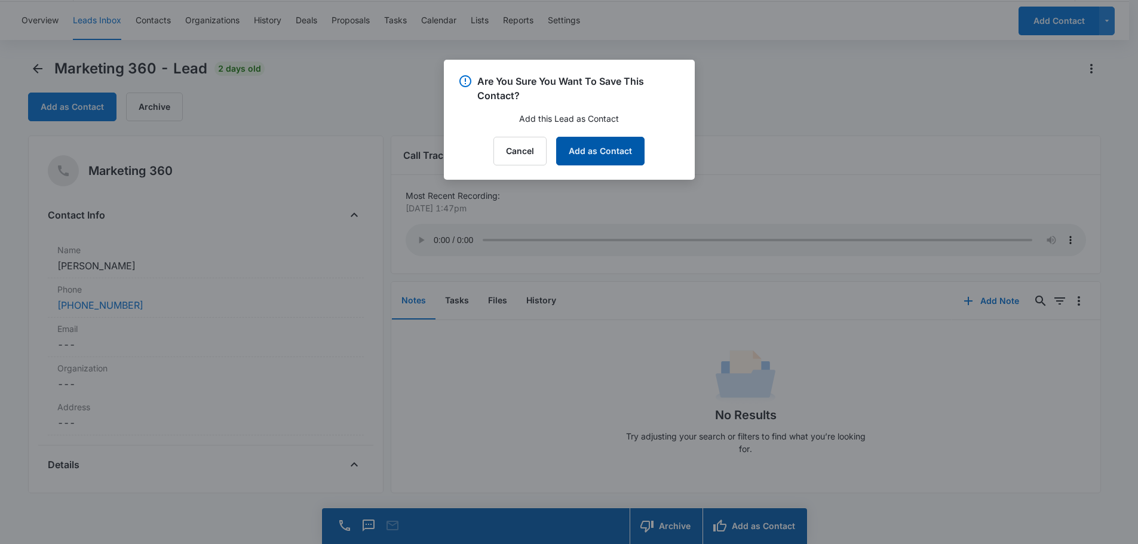
click at [590, 148] on button "Add as Contact" at bounding box center [600, 151] width 88 height 29
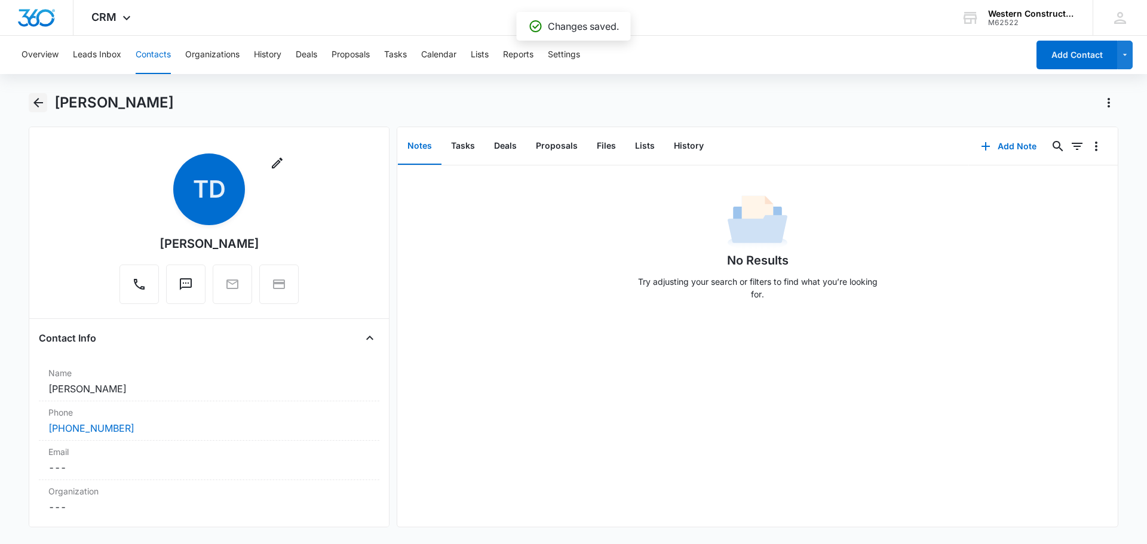
click at [41, 100] on icon "Back" at bounding box center [38, 103] width 14 height 14
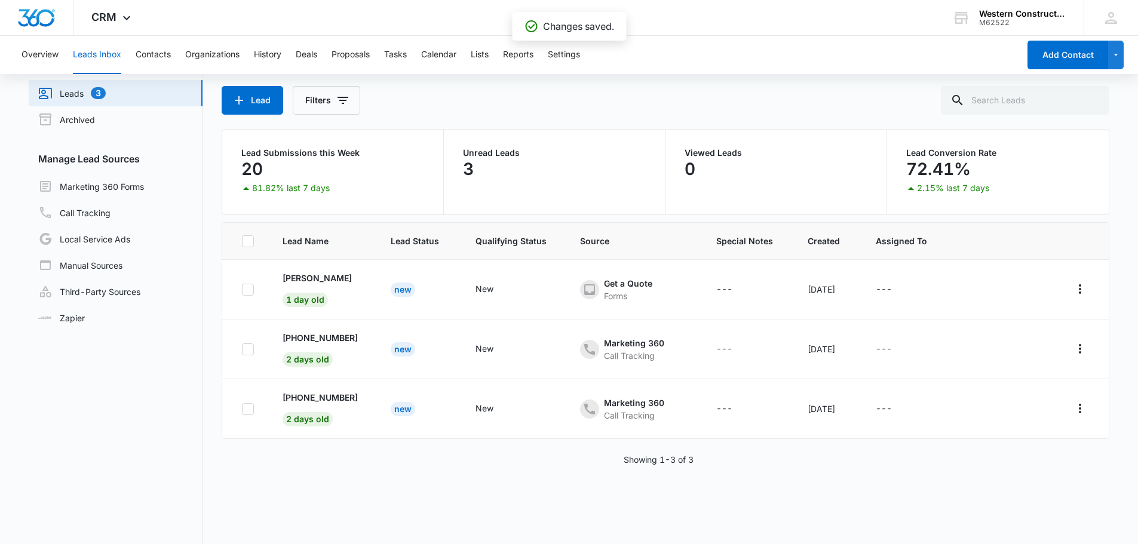
scroll to position [60, 0]
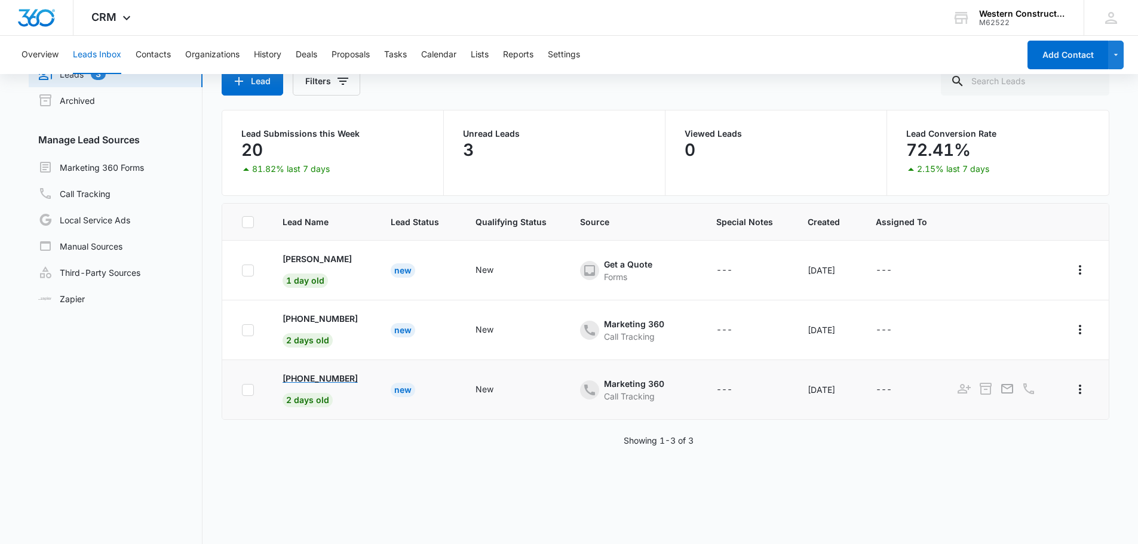
click at [353, 378] on p "[PHONE_NUMBER]" at bounding box center [319, 378] width 75 height 13
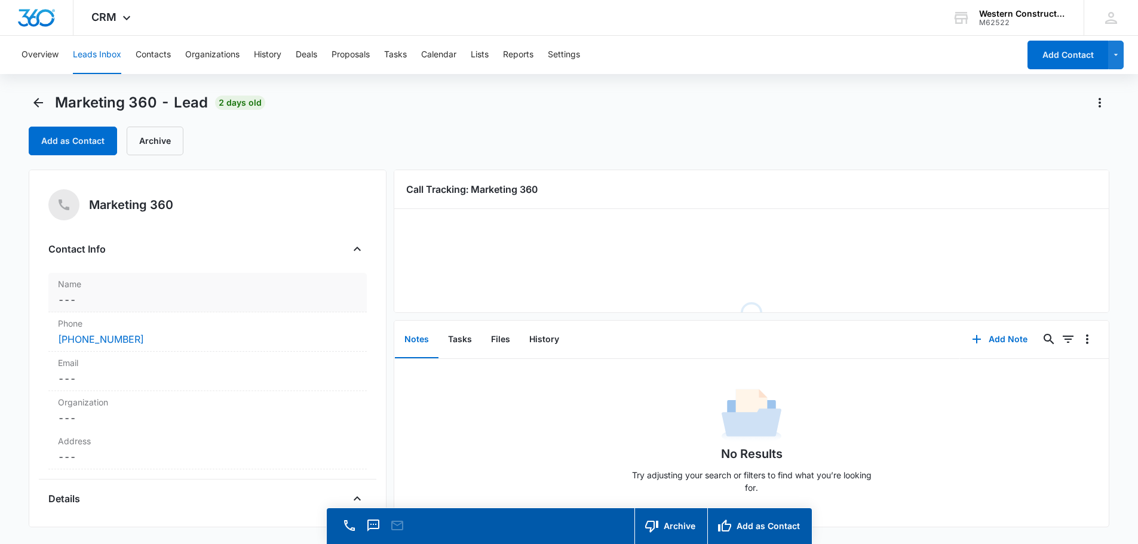
click at [76, 304] on dd "Cancel Save Changes ---" at bounding box center [207, 300] width 299 height 14
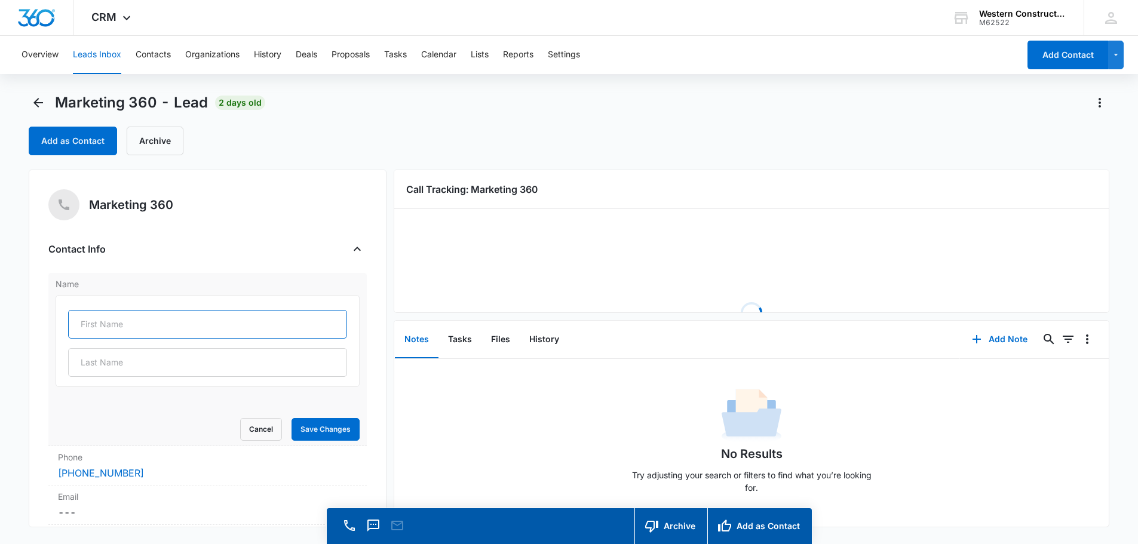
click at [129, 318] on input "text" at bounding box center [207, 324] width 279 height 29
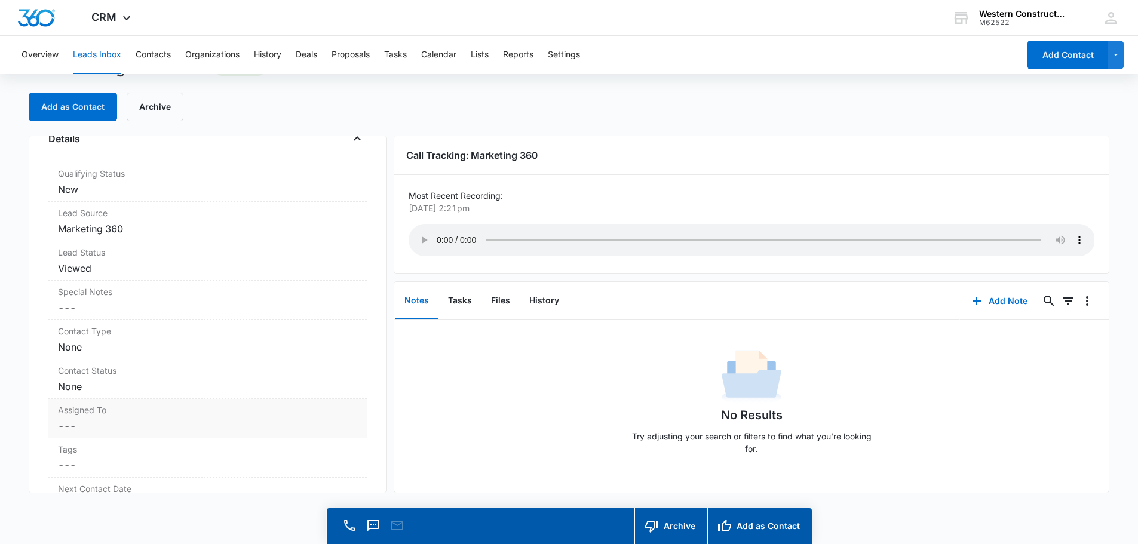
scroll to position [478, 0]
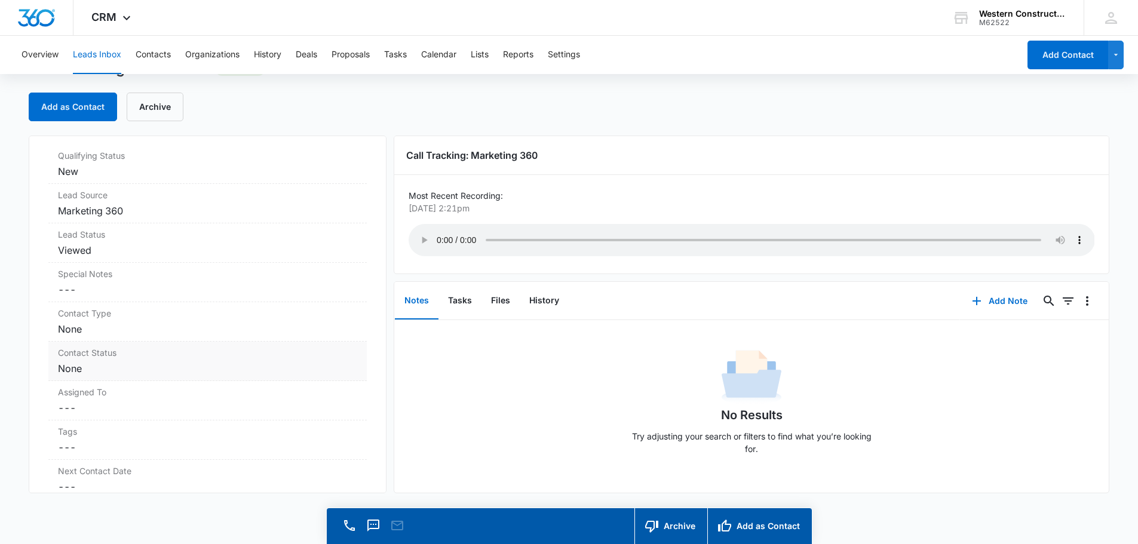
type input "[PERSON_NAME]"
click at [145, 356] on label "Contact Status" at bounding box center [207, 352] width 299 height 13
click at [338, 381] on div at bounding box center [346, 378] width 19 height 19
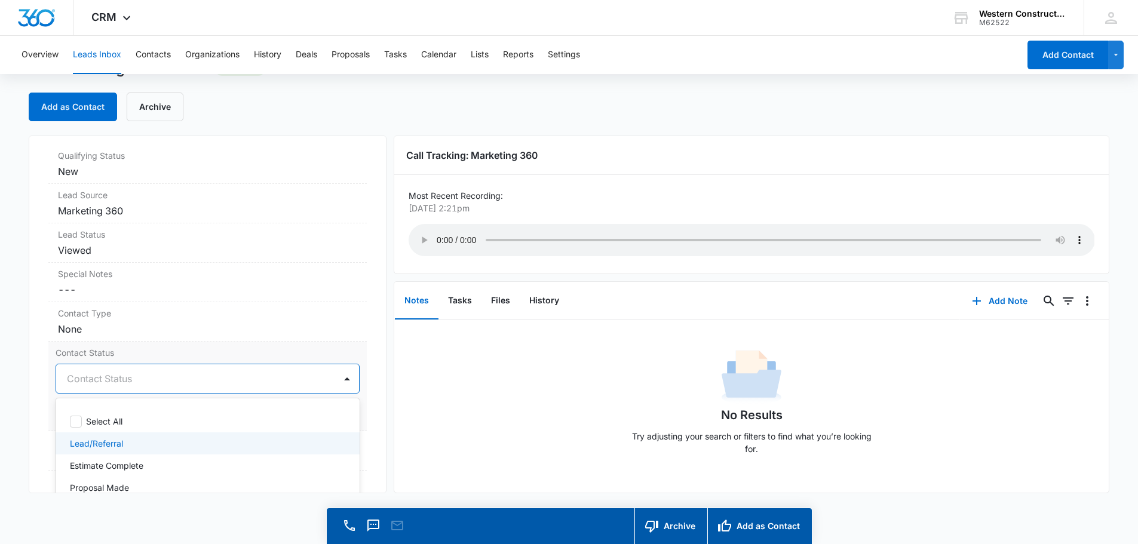
scroll to position [163, 0]
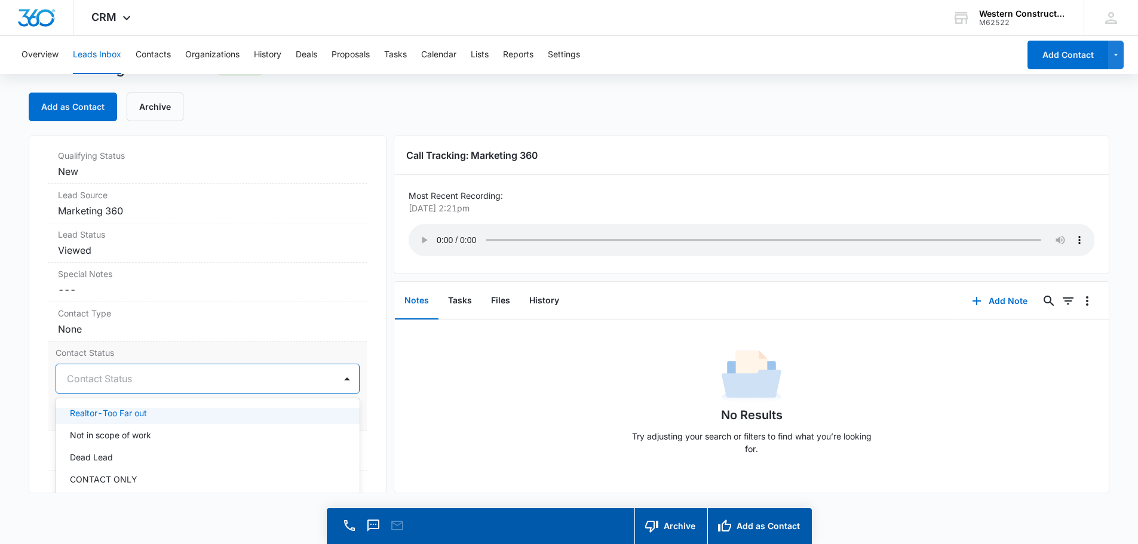
click at [118, 409] on p "Realtor-Too Far out" at bounding box center [108, 413] width 77 height 13
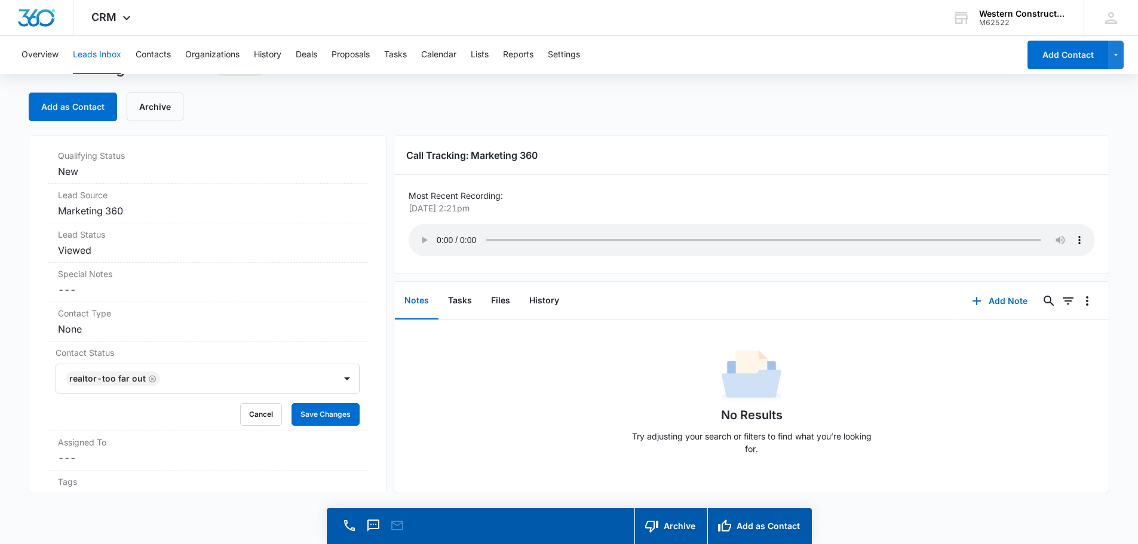
click at [385, 361] on div "Marketing 360 Contact Info Name [PERSON_NAME] Save Changes Phone Cancel Save Ch…" at bounding box center [569, 315] width 1081 height 358
click at [340, 418] on button "Save Changes" at bounding box center [325, 414] width 68 height 23
click at [154, 324] on dd "Cancel Save Changes None" at bounding box center [207, 329] width 299 height 14
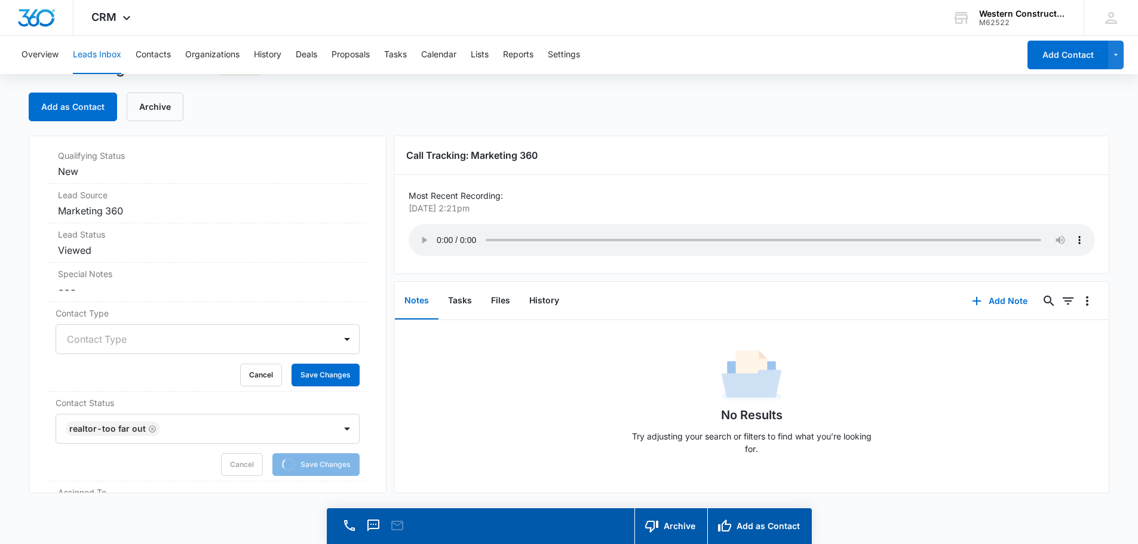
click at [339, 338] on div at bounding box center [346, 339] width 19 height 19
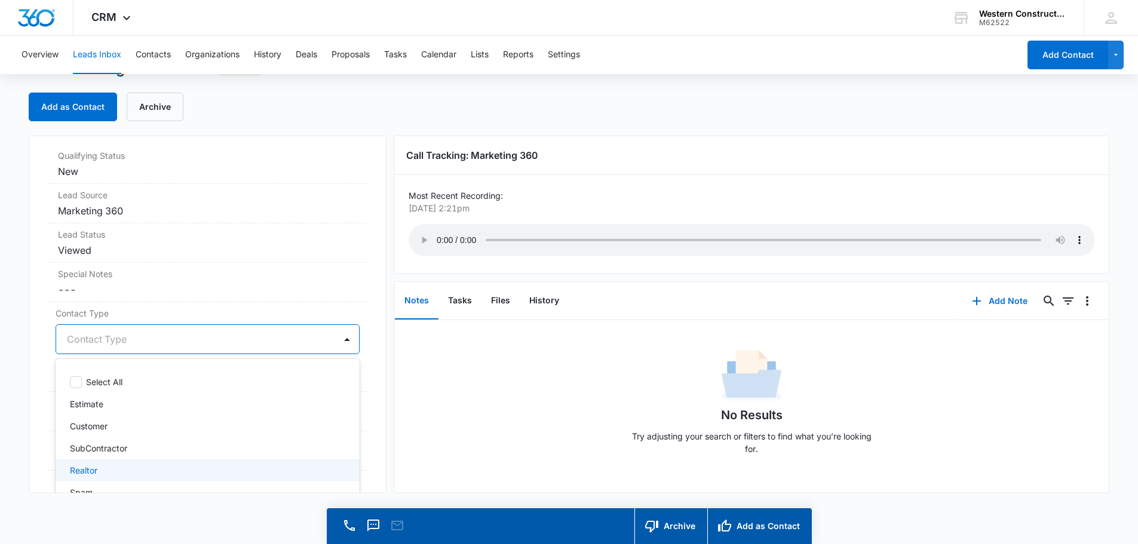
click at [107, 468] on div "Realtor" at bounding box center [206, 470] width 273 height 13
click at [371, 333] on div "Marketing 360 Contact Info Name [PERSON_NAME] Save Changes Phone Cancel Save Ch…" at bounding box center [208, 315] width 358 height 358
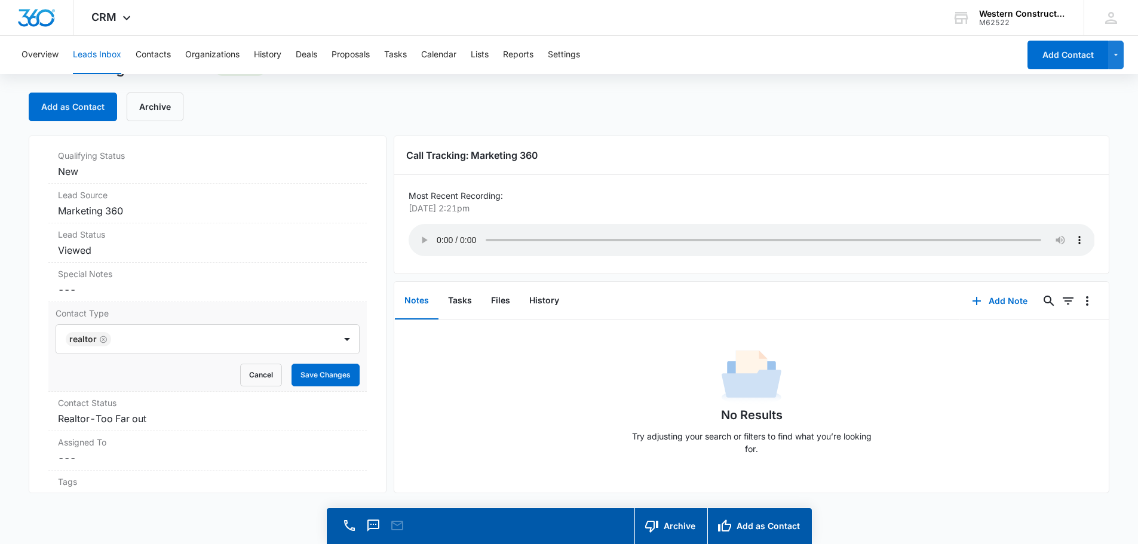
drag, startPoint x: 324, startPoint y: 387, endPoint x: 330, endPoint y: 364, distance: 24.0
click at [325, 386] on div "Contact Type Realtor Cancel Save Changes" at bounding box center [207, 347] width 318 height 90
click at [330, 364] on button "Save Changes" at bounding box center [325, 375] width 68 height 23
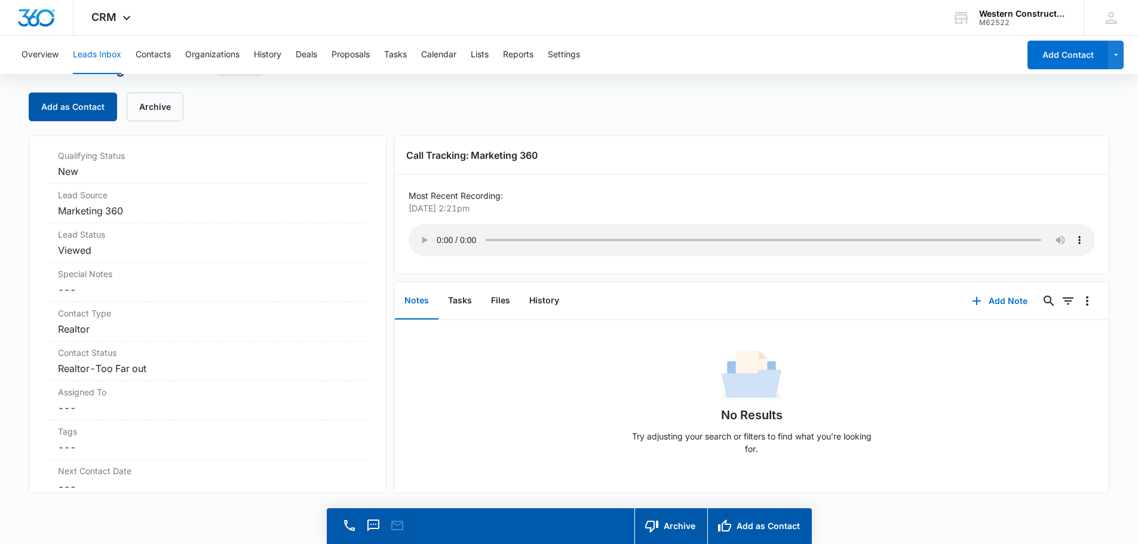
click at [72, 106] on button "Add as Contact" at bounding box center [73, 107] width 88 height 29
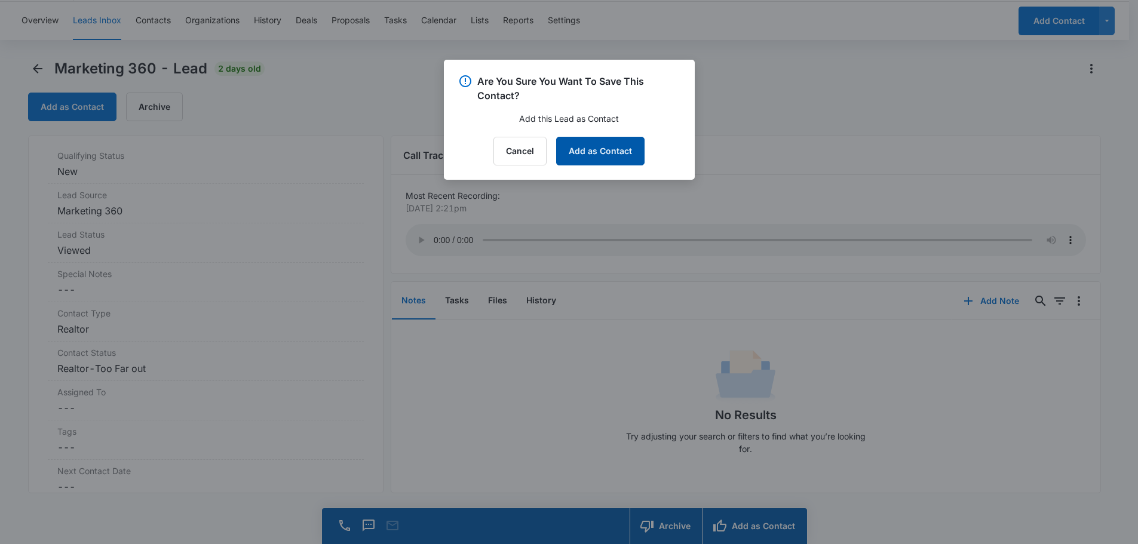
click at [590, 157] on button "Add as Contact" at bounding box center [600, 151] width 88 height 29
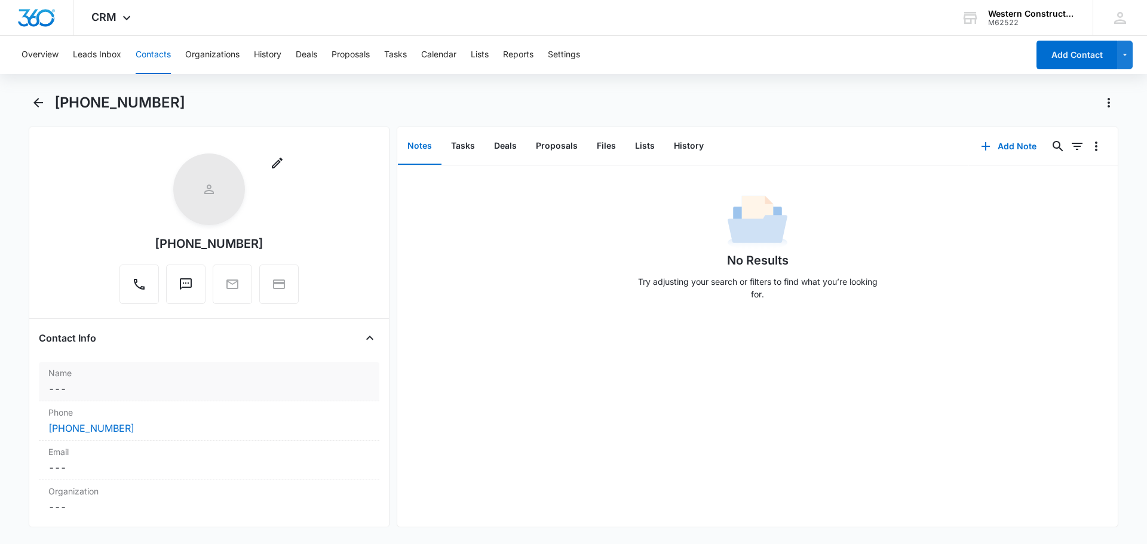
click at [97, 383] on dd "Cancel Save Changes ---" at bounding box center [208, 389] width 321 height 14
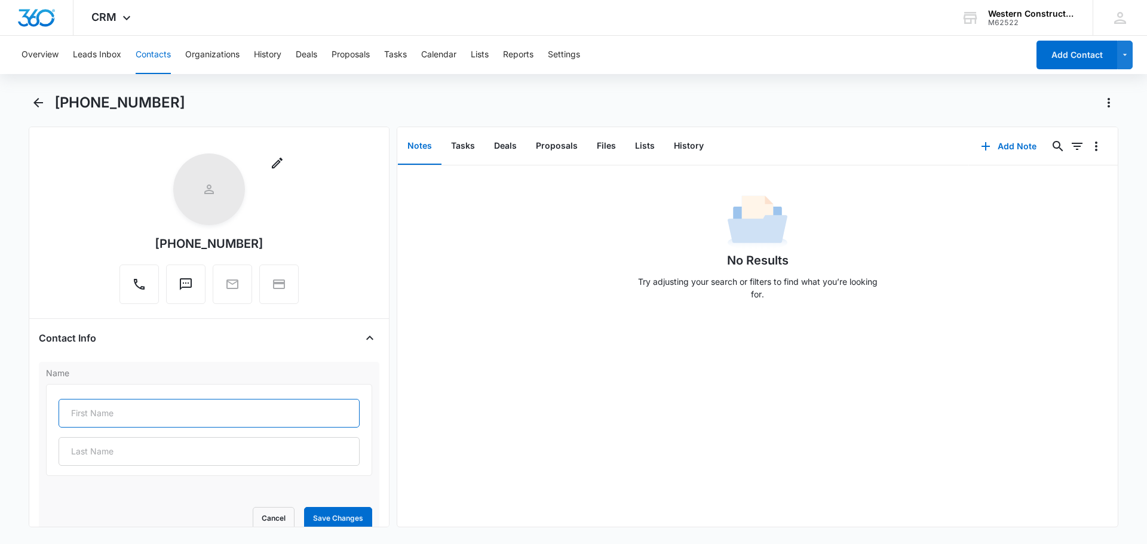
click at [96, 419] on input "text" at bounding box center [209, 413] width 301 height 29
type input "[PERSON_NAME]"
click at [321, 512] on button "Save Changes" at bounding box center [338, 518] width 68 height 23
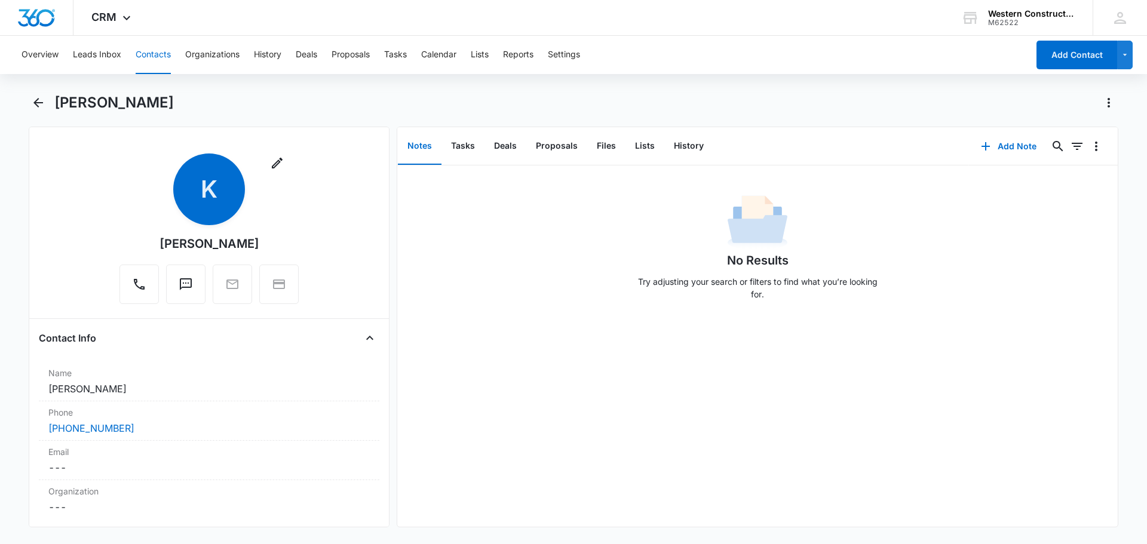
click at [33, 113] on div "[PERSON_NAME]" at bounding box center [573, 109] width 1089 height 33
click at [38, 106] on icon "Back" at bounding box center [38, 103] width 10 height 10
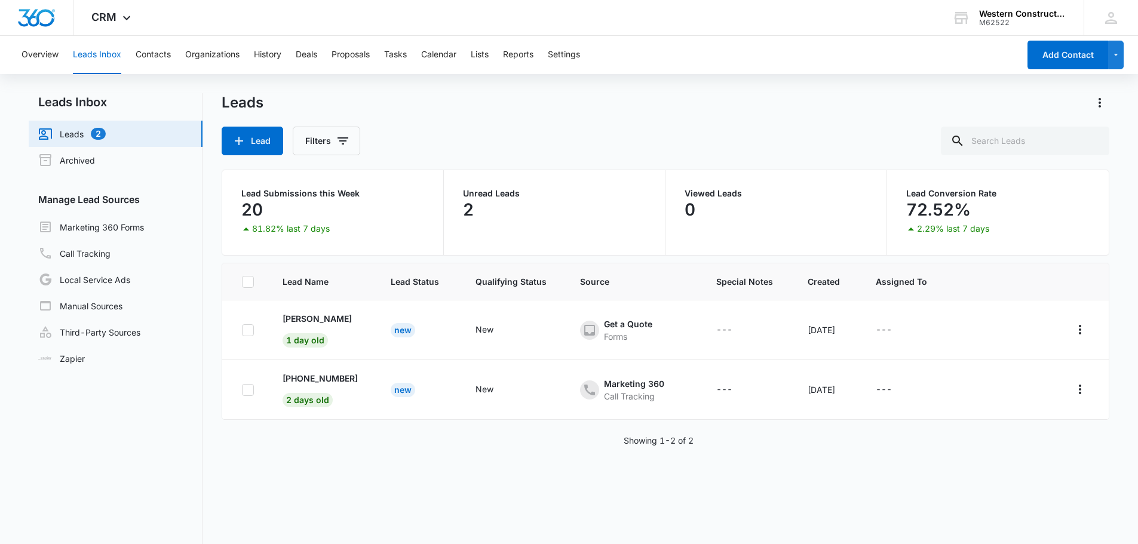
click at [571, 105] on div "Leads" at bounding box center [666, 102] width 888 height 19
